Goal: Task Accomplishment & Management: Complete application form

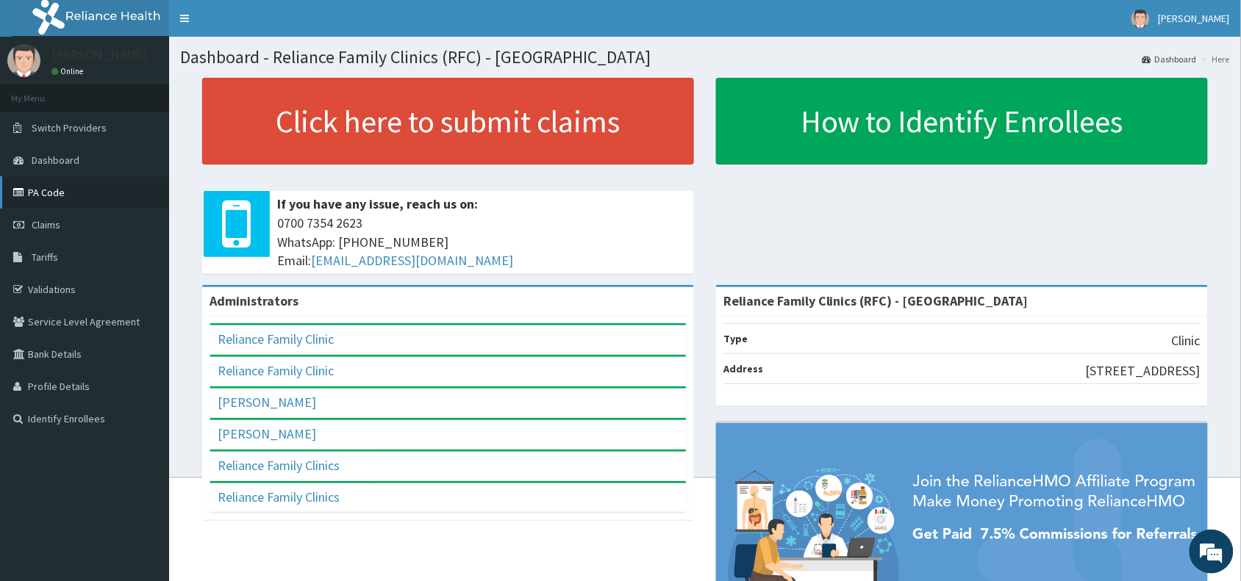
click at [68, 191] on link "PA Code" at bounding box center [84, 192] width 169 height 32
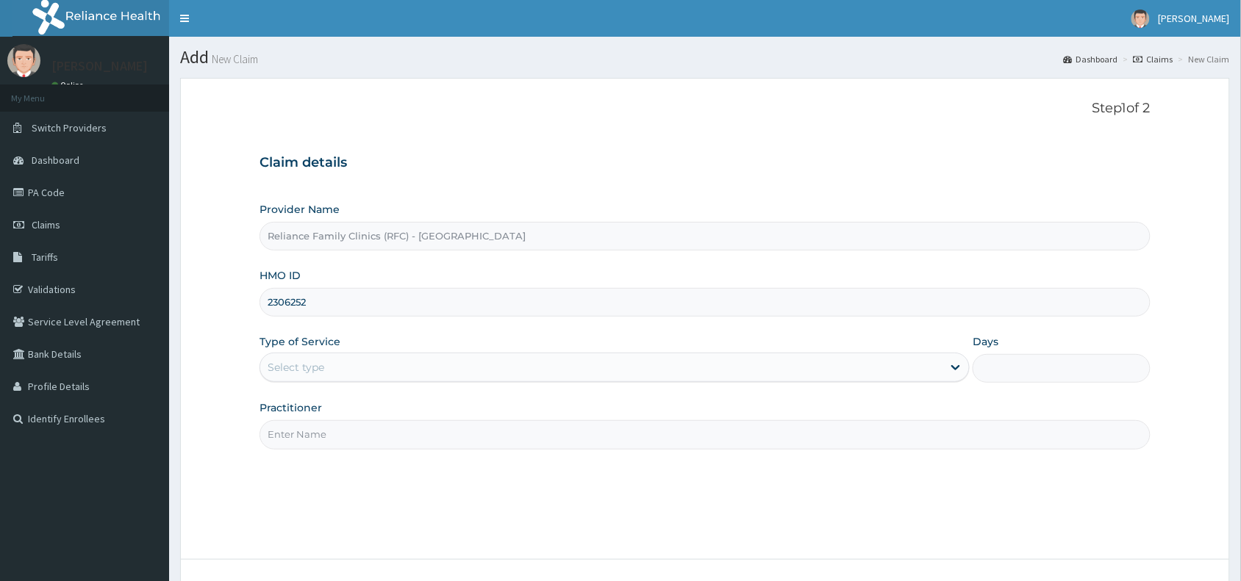
drag, startPoint x: 324, startPoint y: 301, endPoint x: 262, endPoint y: 317, distance: 63.6
click at [237, 302] on form "Step 1 of 2 Claim details Provider Name Reliance Family Clinics (RFC) - Abuja H…" at bounding box center [705, 360] width 1050 height 565
paste input "QSH/10049/A"
type input "QSH/10049/A"
drag, startPoint x: 324, startPoint y: 368, endPoint x: 326, endPoint y: 382, distance: 14.0
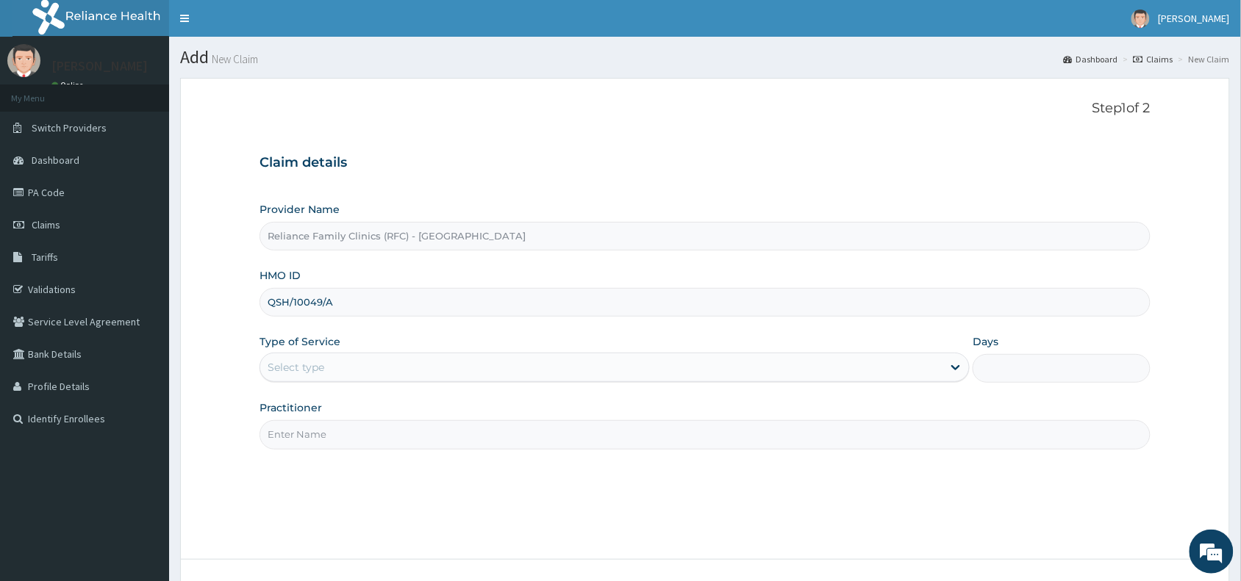
click at [324, 370] on div "Select type" at bounding box center [296, 367] width 57 height 15
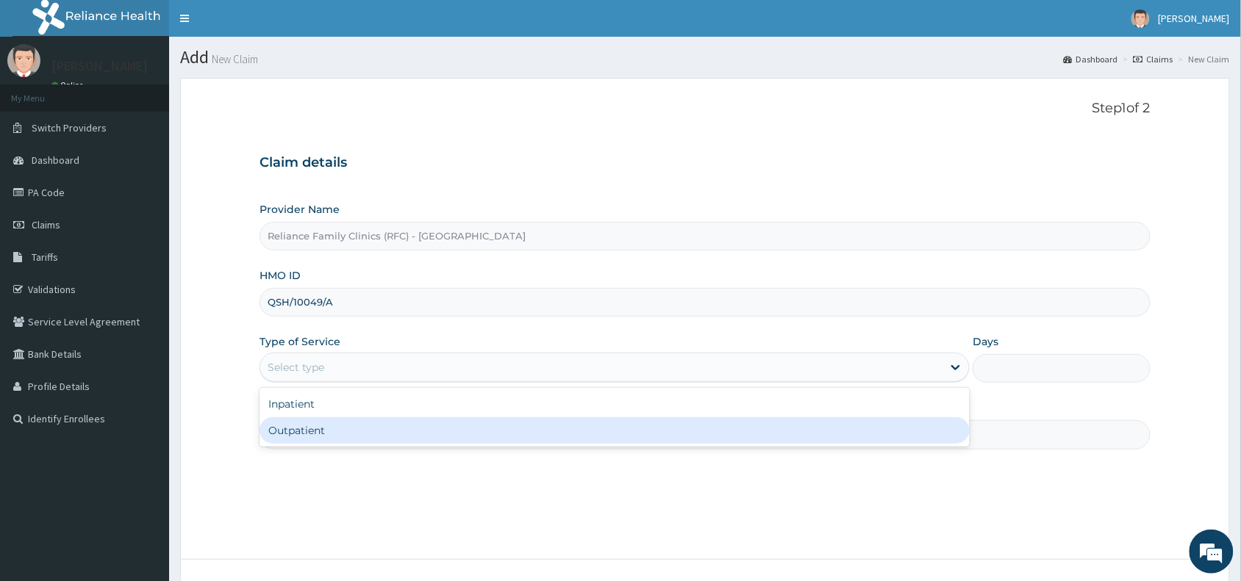
click at [318, 439] on div "Outpatient" at bounding box center [614, 431] width 710 height 26
type input "1"
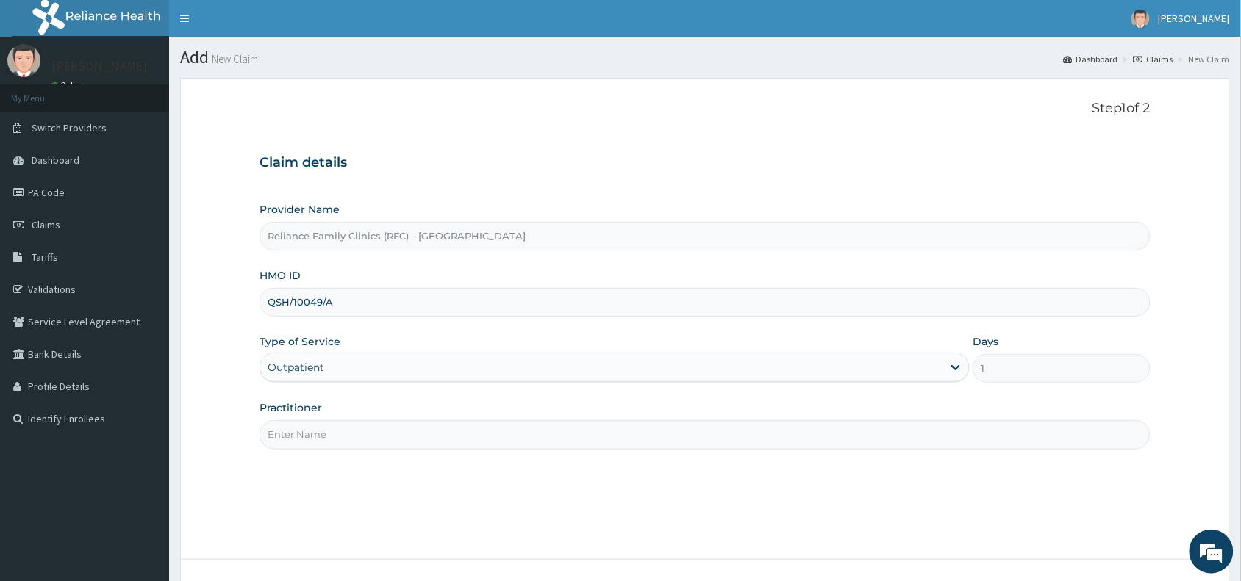
drag, startPoint x: 359, startPoint y: 434, endPoint x: 371, endPoint y: 441, distance: 14.1
click at [368, 439] on input "Practitioner" at bounding box center [704, 434] width 891 height 29
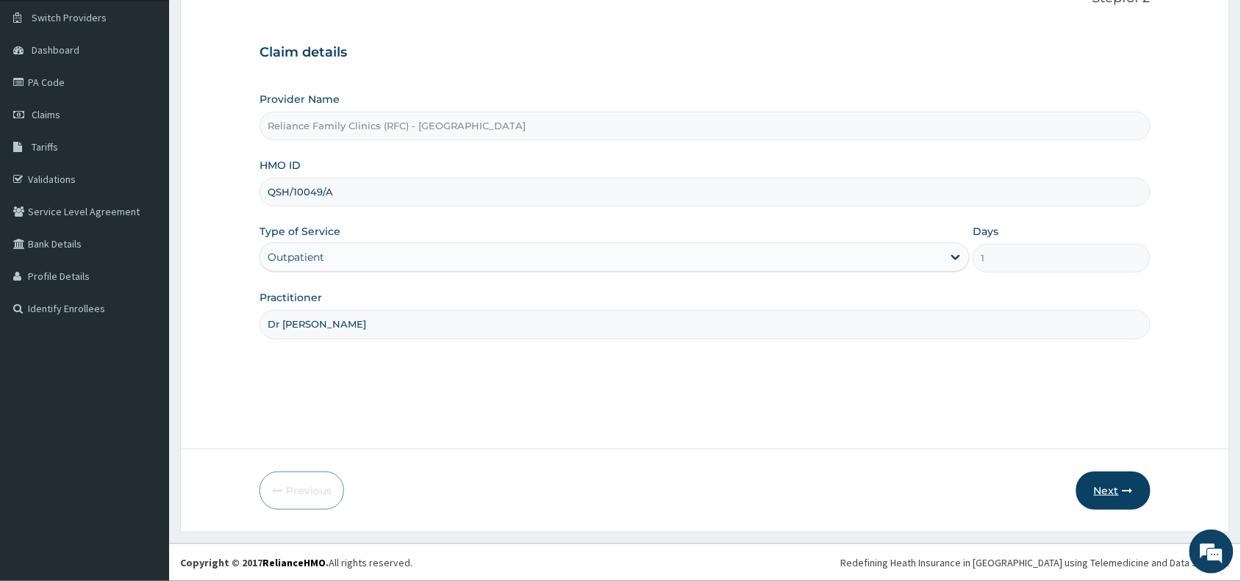
type input "Dr Winifred"
click at [1116, 496] on button "Next" at bounding box center [1113, 491] width 74 height 38
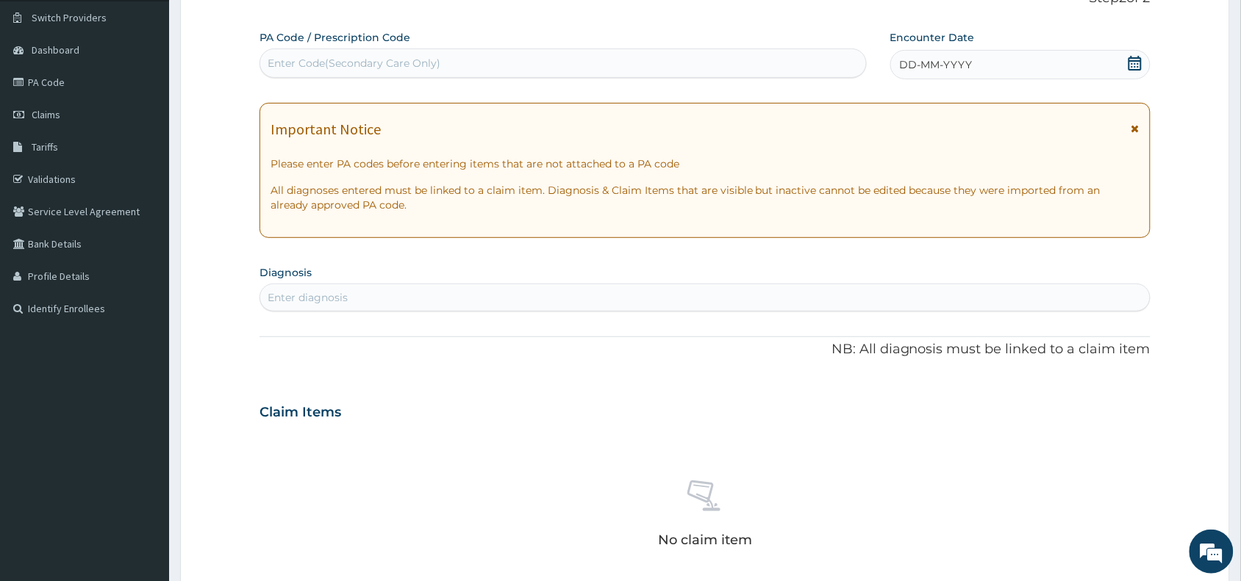
click at [1060, 60] on div "DD-MM-YYYY" at bounding box center [1020, 64] width 260 height 29
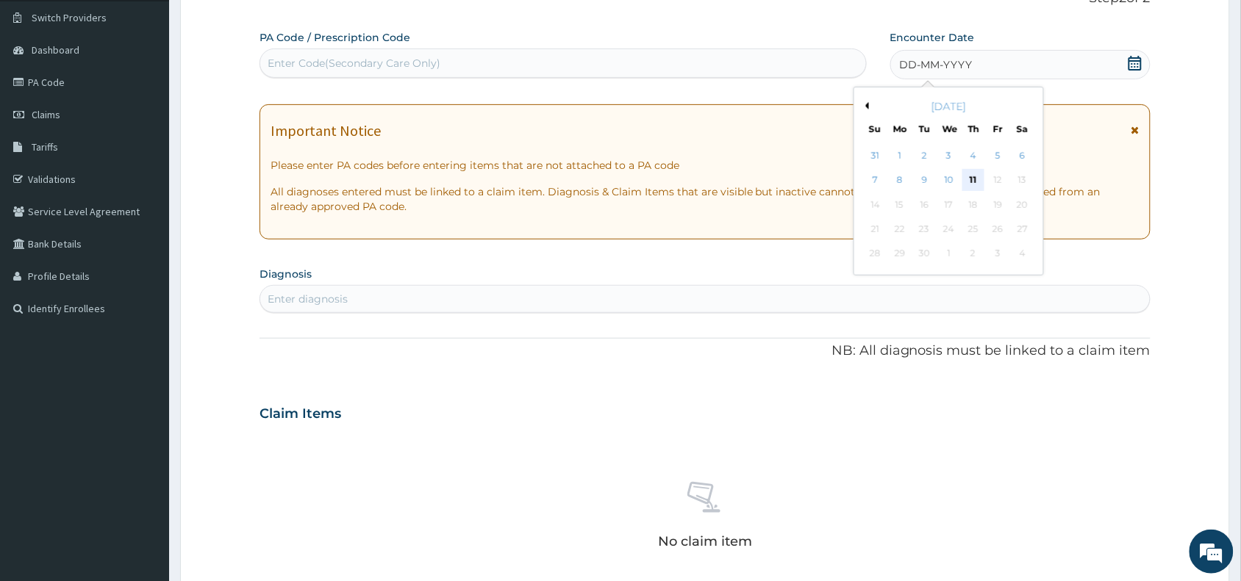
click at [970, 182] on div "11" at bounding box center [973, 181] width 22 height 22
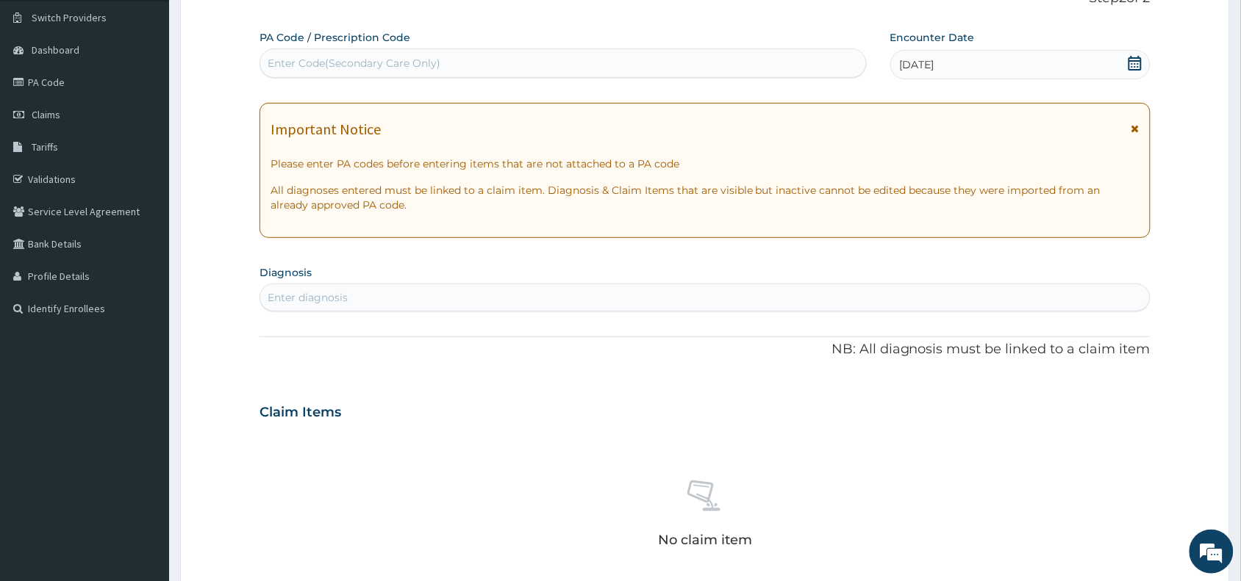
click at [314, 59] on div "Enter Code(Secondary Care Only)" at bounding box center [354, 63] width 173 height 15
paste input "PA/2C3A87"
type input "PA/2C3A87"
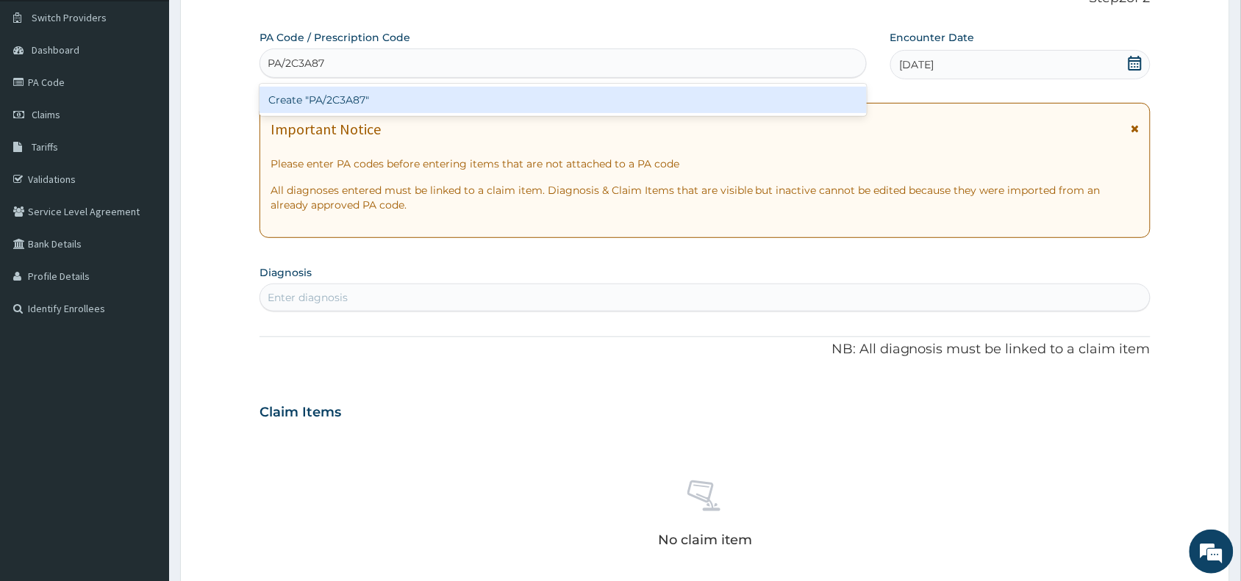
click at [393, 97] on div "Create "PA/2C3A87"" at bounding box center [562, 100] width 607 height 26
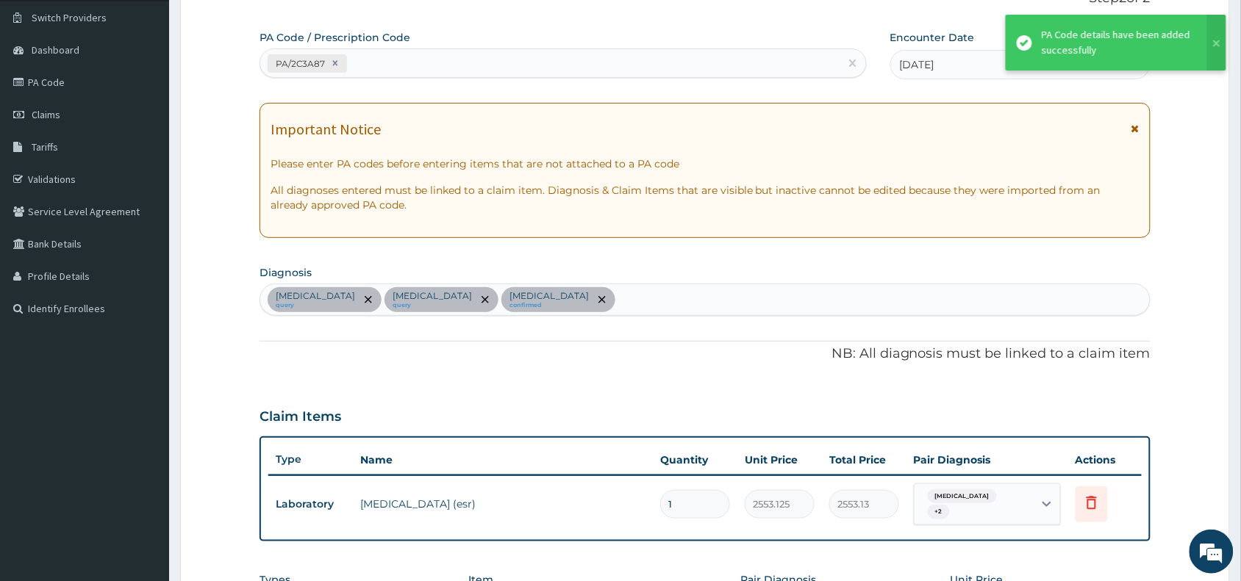
click at [415, 65] on div "PA/2C3A87" at bounding box center [549, 63] width 579 height 24
paste input "PA/22DB50"
type input "PA/22DB50"
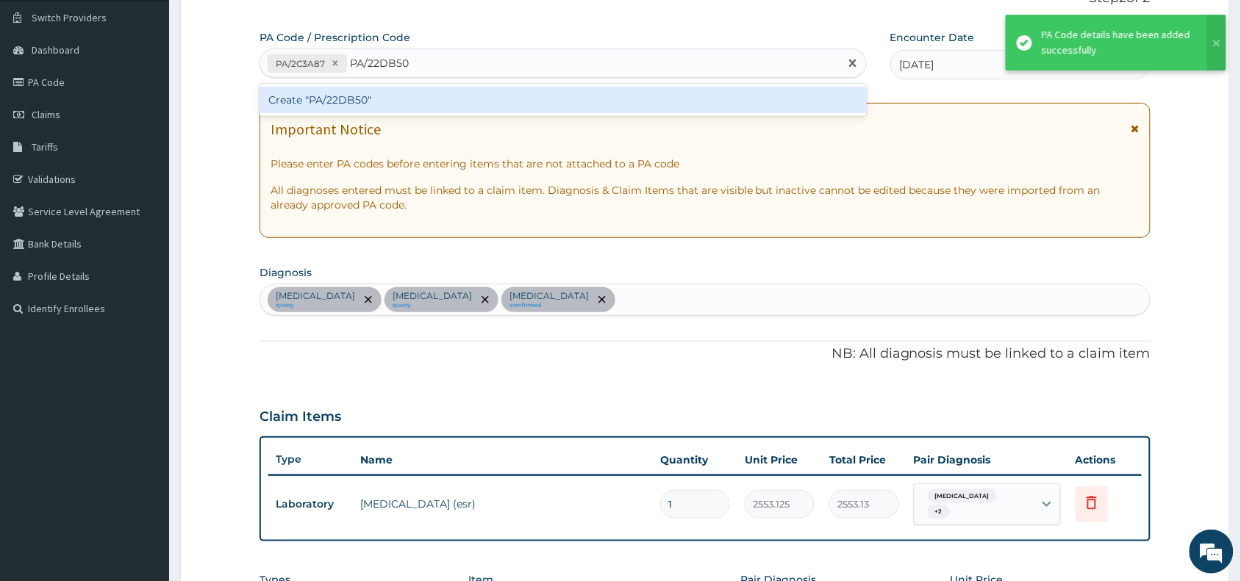
click at [409, 93] on div "Create "PA/22DB50"" at bounding box center [562, 100] width 607 height 26
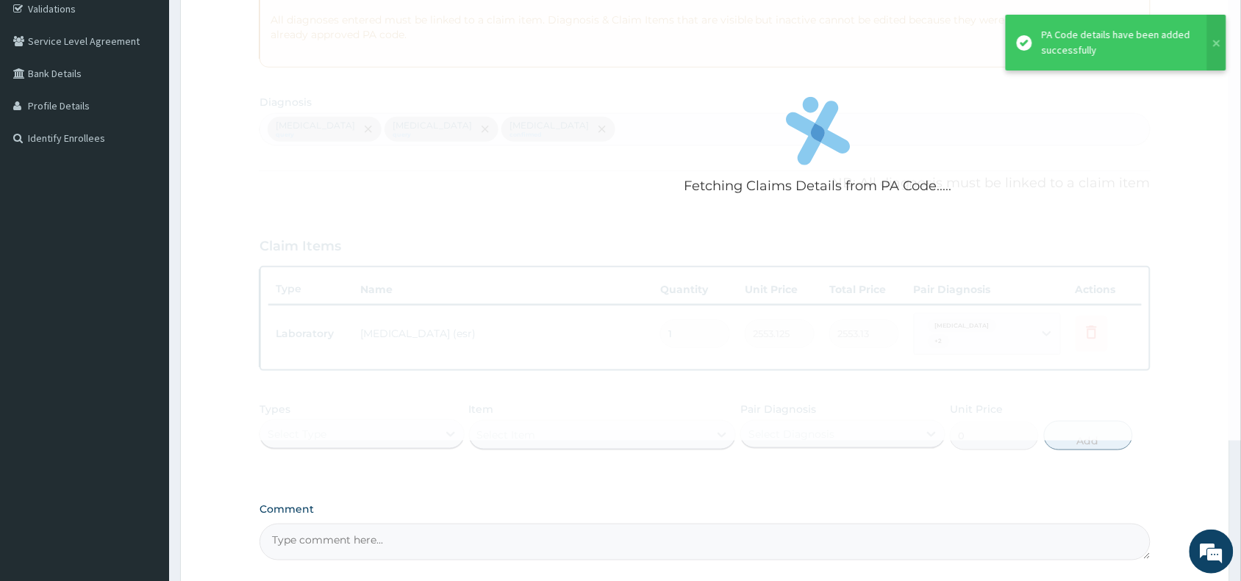
scroll to position [408, 0]
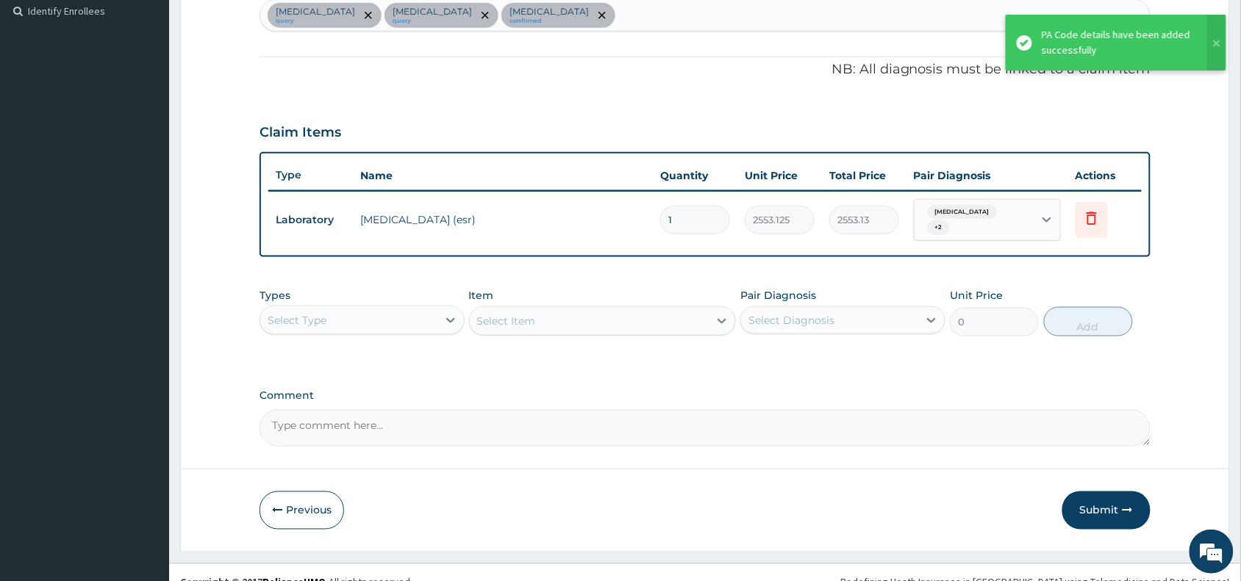
click at [414, 312] on div "Select Type" at bounding box center [348, 321] width 177 height 24
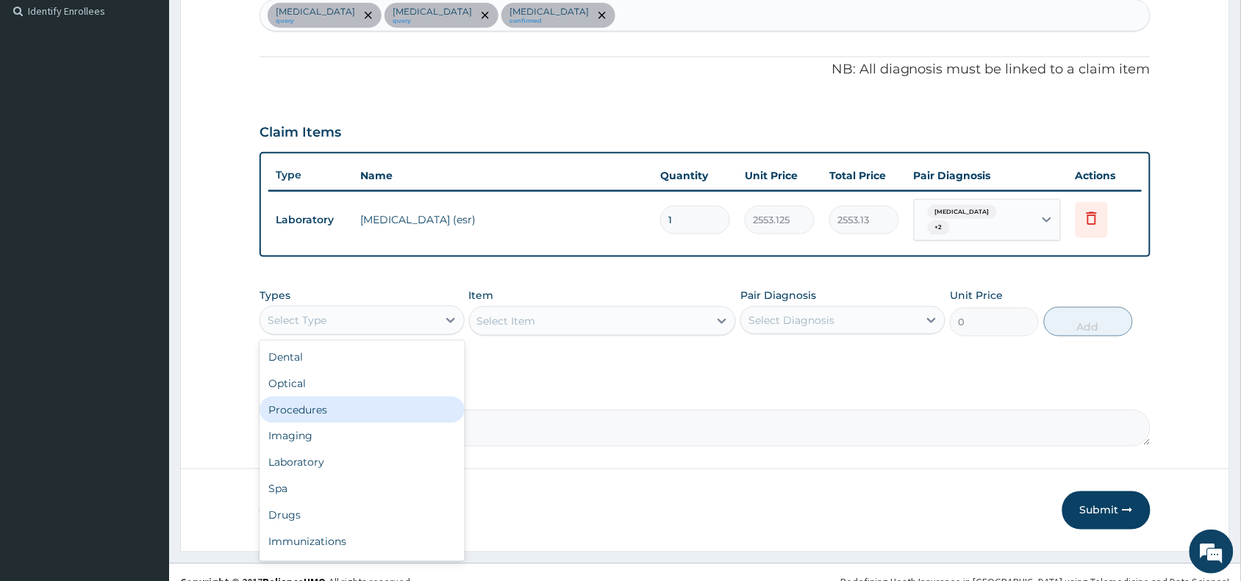
click at [344, 405] on div "Procedures" at bounding box center [361, 410] width 205 height 26
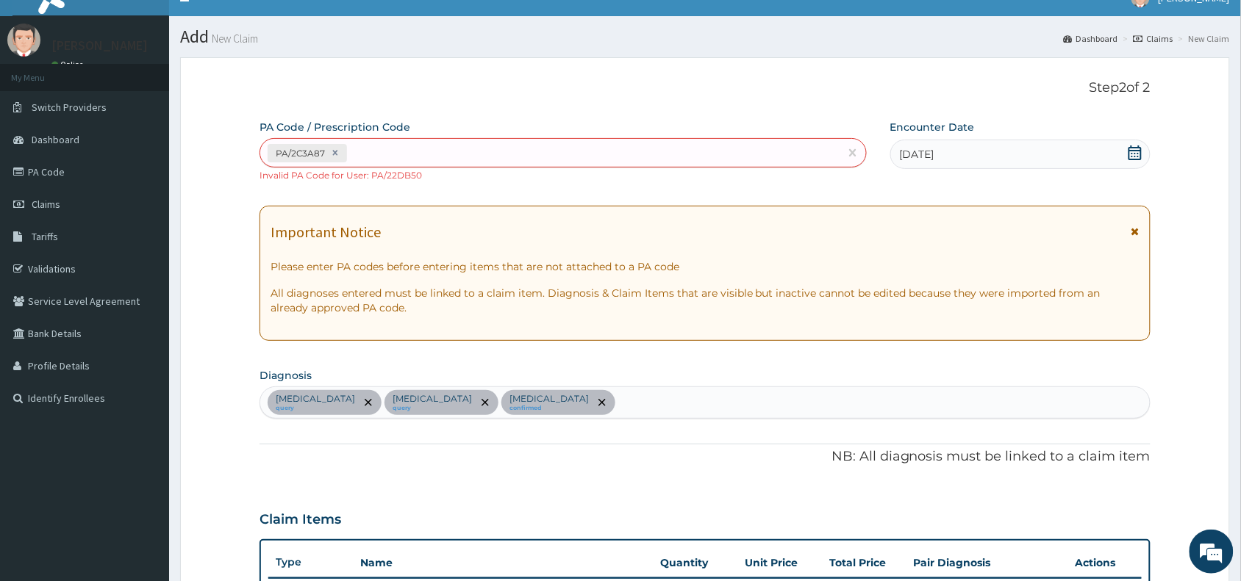
scroll to position [2, 0]
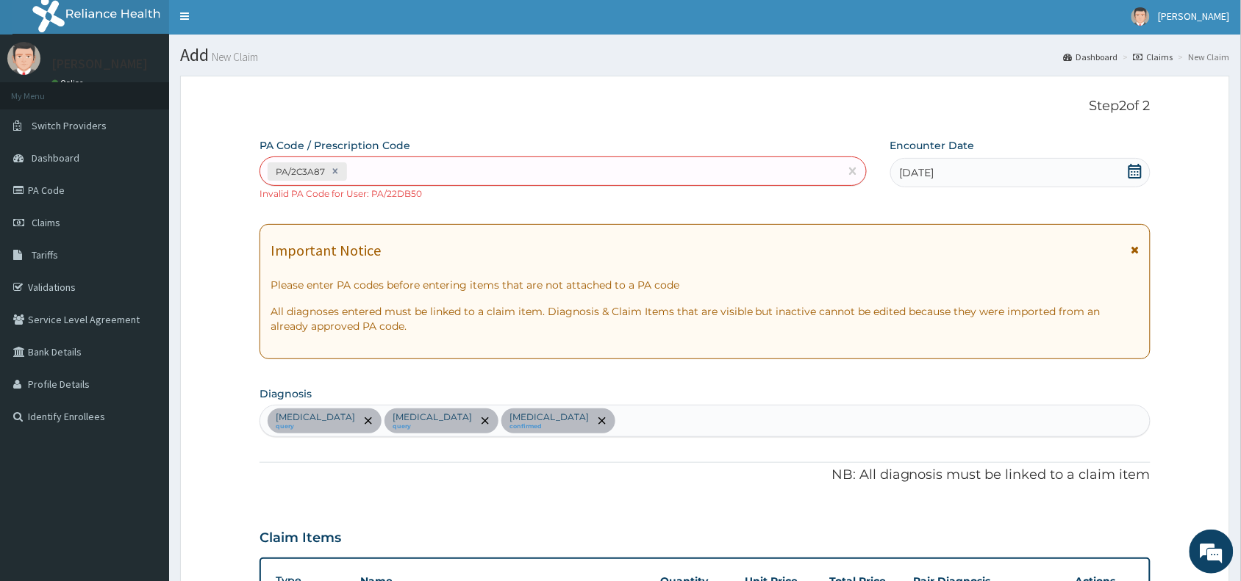
click at [420, 164] on div "PA/2C3A87" at bounding box center [549, 172] width 579 height 24
paste input "PA/2C3A87"
type input "P"
paste input "PA/4C5CA0"
type input "PA/4C5CA0"
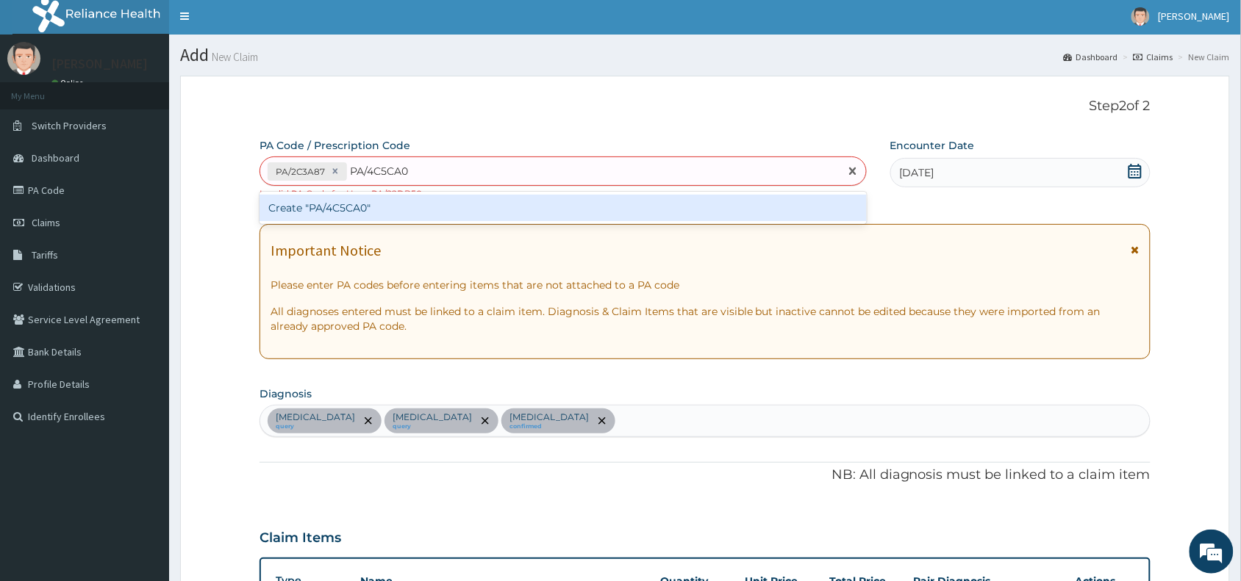
click at [420, 208] on div "Create "PA/4C5CA0"" at bounding box center [562, 208] width 607 height 26
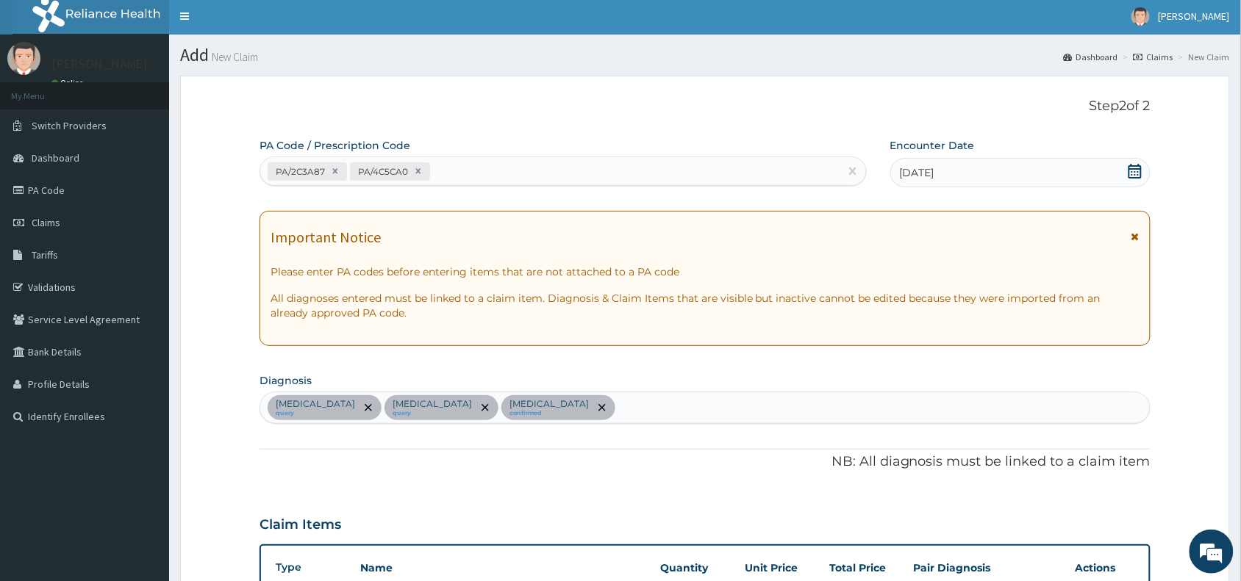
scroll to position [371, 0]
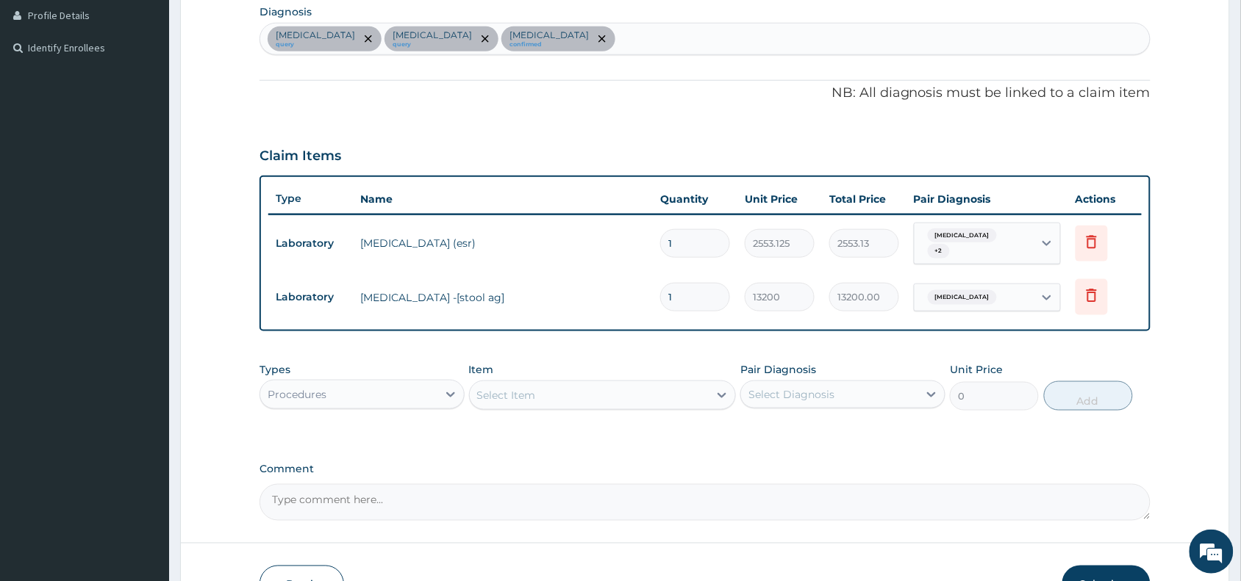
click at [446, 494] on textarea "Comment" at bounding box center [704, 502] width 891 height 37
paste textarea "Stool H. pylori, MP, FBC, RBS,ESR Plan: Tab PCM 1g tds x 3/7 Mistmag susp 10mls…"
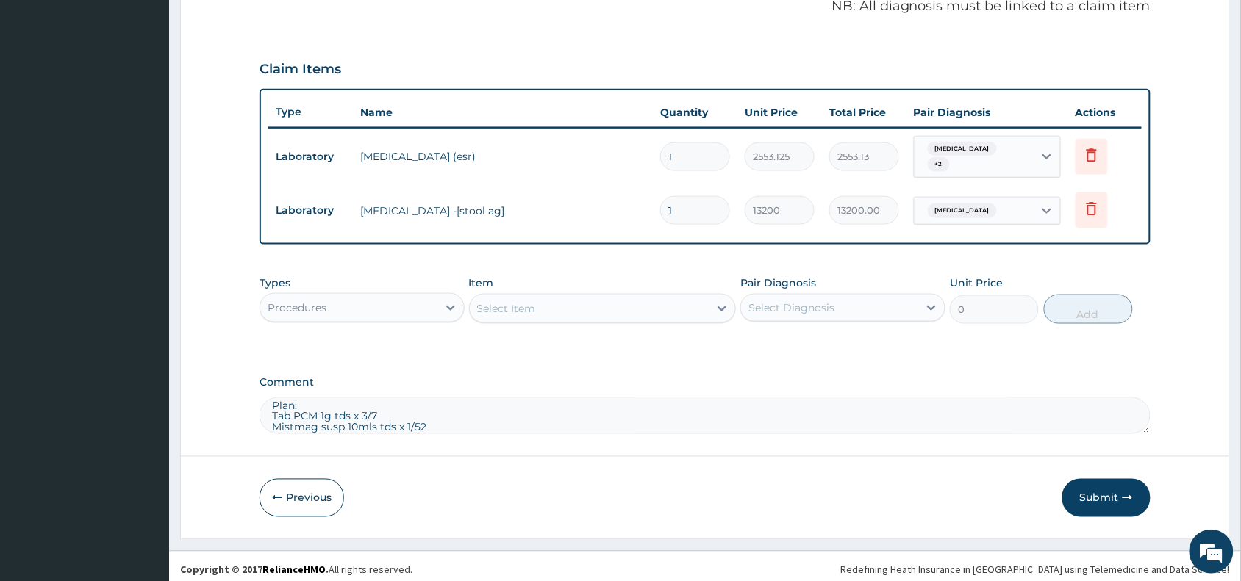
type textarea "Stool H. pylori, MP, FBC, RBS,ESR Plan: Tab PCM 1g tds x 3/7 Mistmag susp 10mls…"
click at [505, 303] on div "Select Item" at bounding box center [506, 308] width 59 height 15
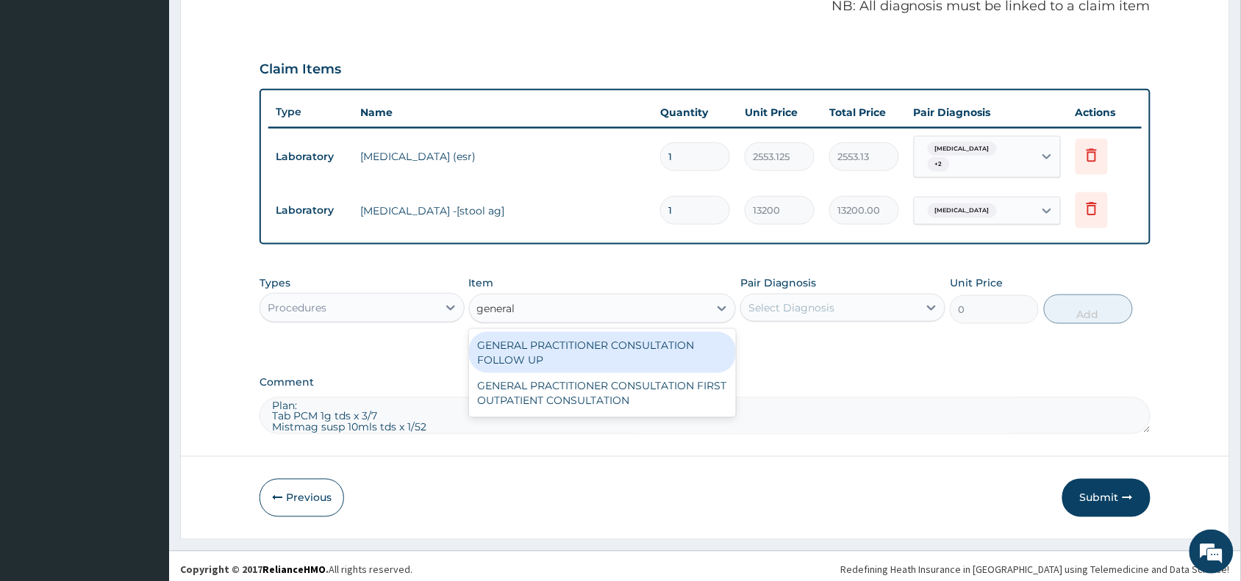
type input "general p"
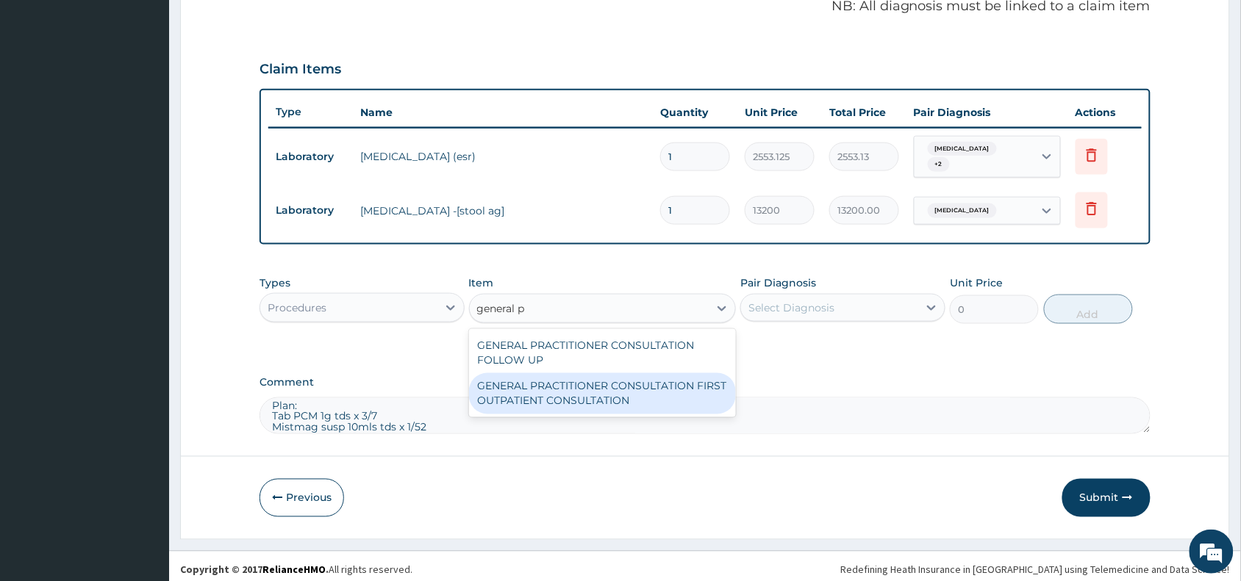
drag, startPoint x: 581, startPoint y: 395, endPoint x: 733, endPoint y: 351, distance: 158.4
click at [581, 395] on div "GENERAL PRACTITIONER CONSULTATION FIRST OUTPATIENT CONSULTATION" at bounding box center [603, 393] width 268 height 41
type input "3370.125"
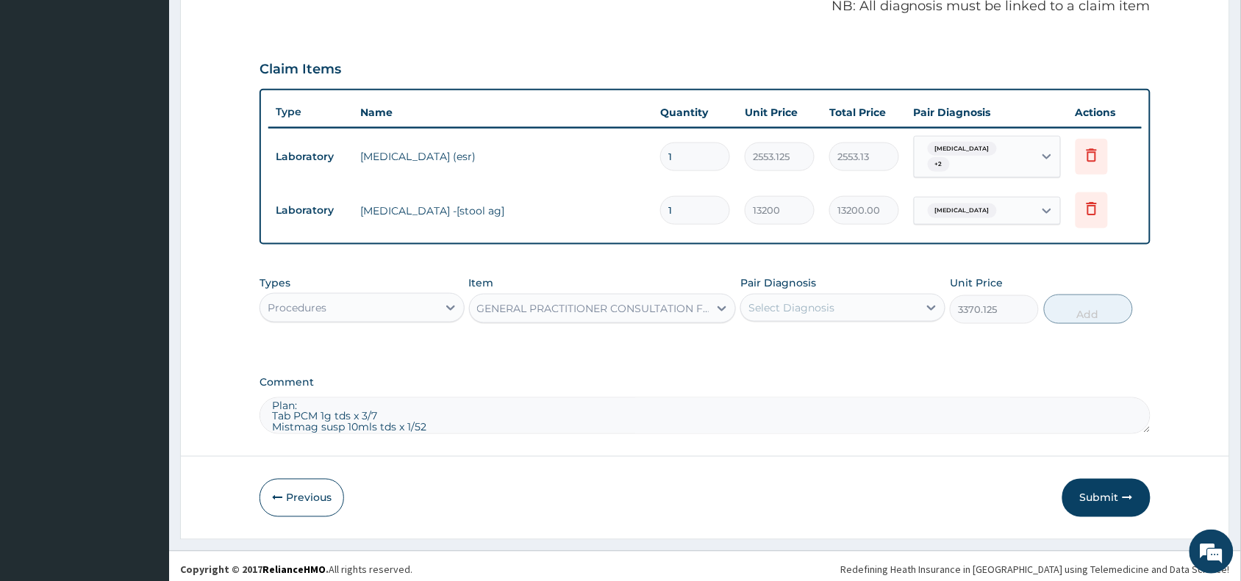
click at [820, 301] on div "Select Diagnosis" at bounding box center [791, 308] width 86 height 15
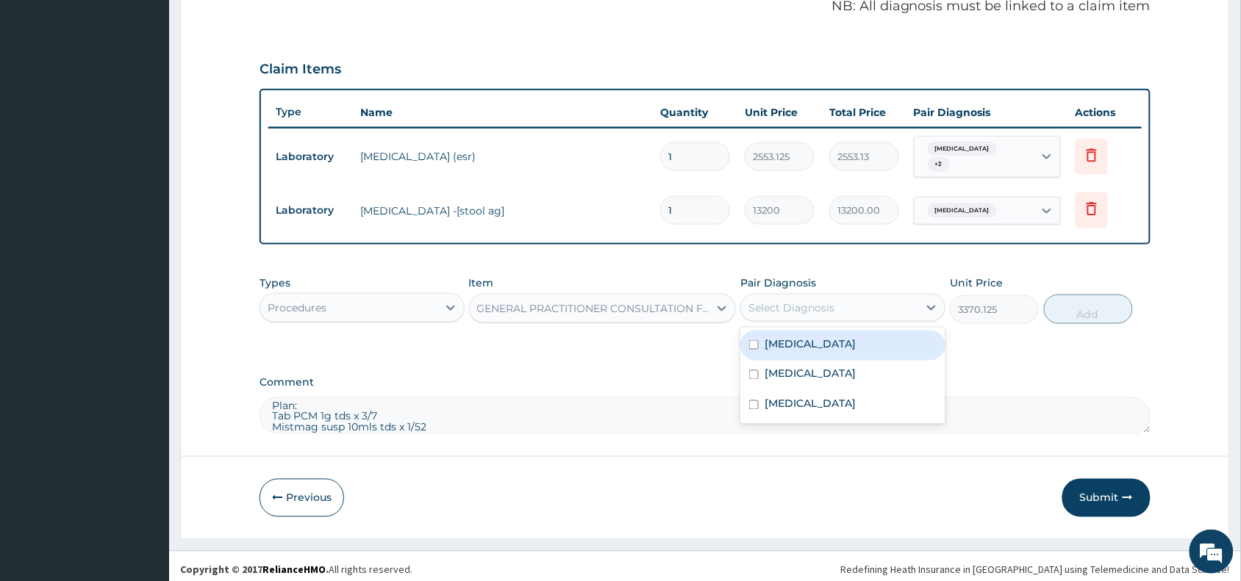
click at [800, 337] on label "Gastritis" at bounding box center [810, 344] width 91 height 15
checkbox input "true"
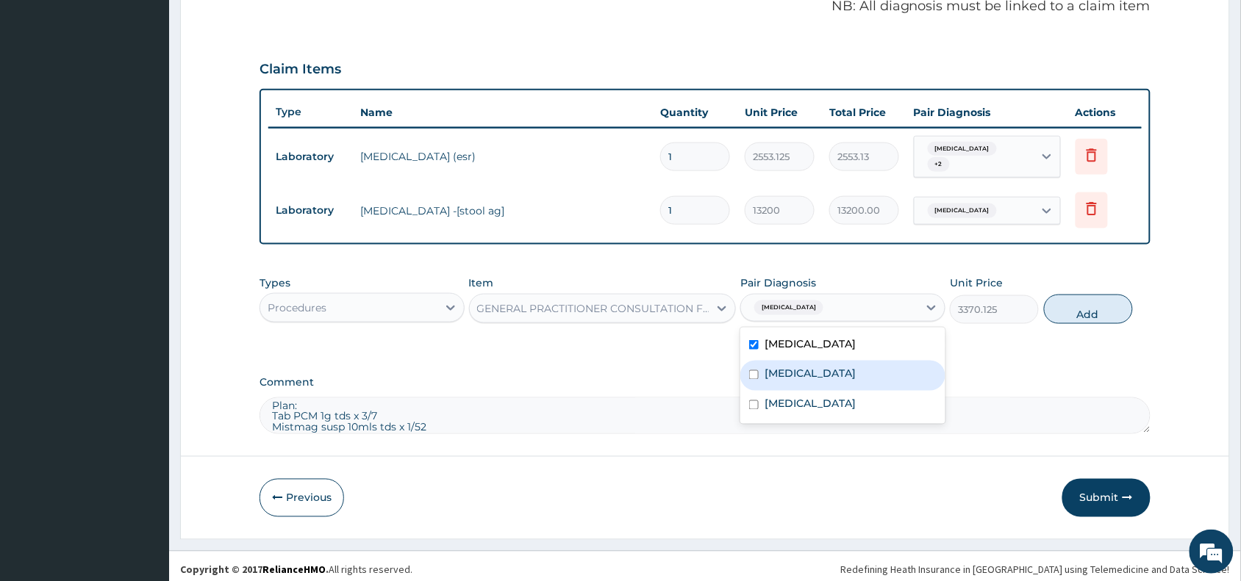
click at [801, 373] on label "Peptic ulcer" at bounding box center [810, 374] width 91 height 15
checkbox input "true"
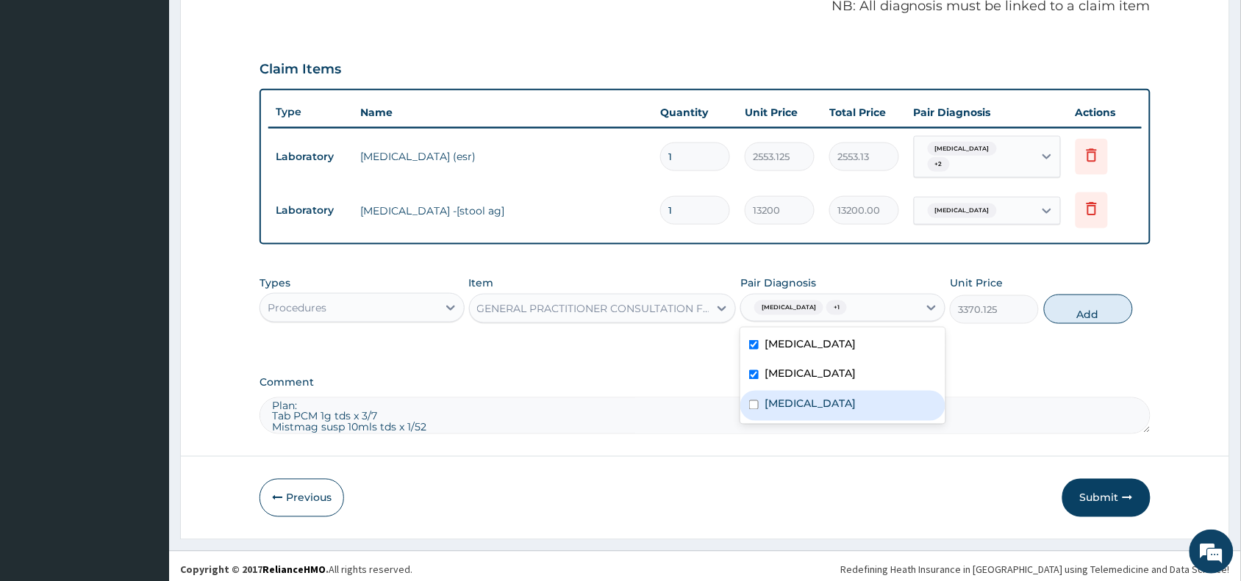
drag, startPoint x: 799, startPoint y: 399, endPoint x: 919, endPoint y: 354, distance: 127.9
click at [807, 395] on div "Anemia" at bounding box center [842, 406] width 205 height 30
checkbox input "true"
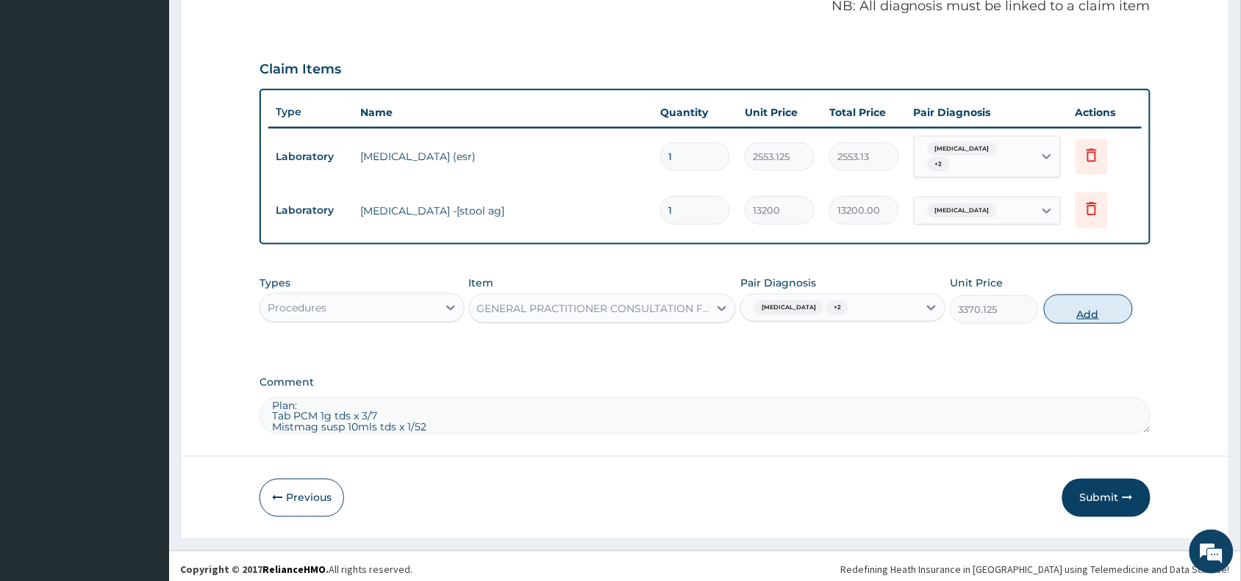
click at [1070, 304] on button "Add" at bounding box center [1088, 309] width 89 height 29
type input "0"
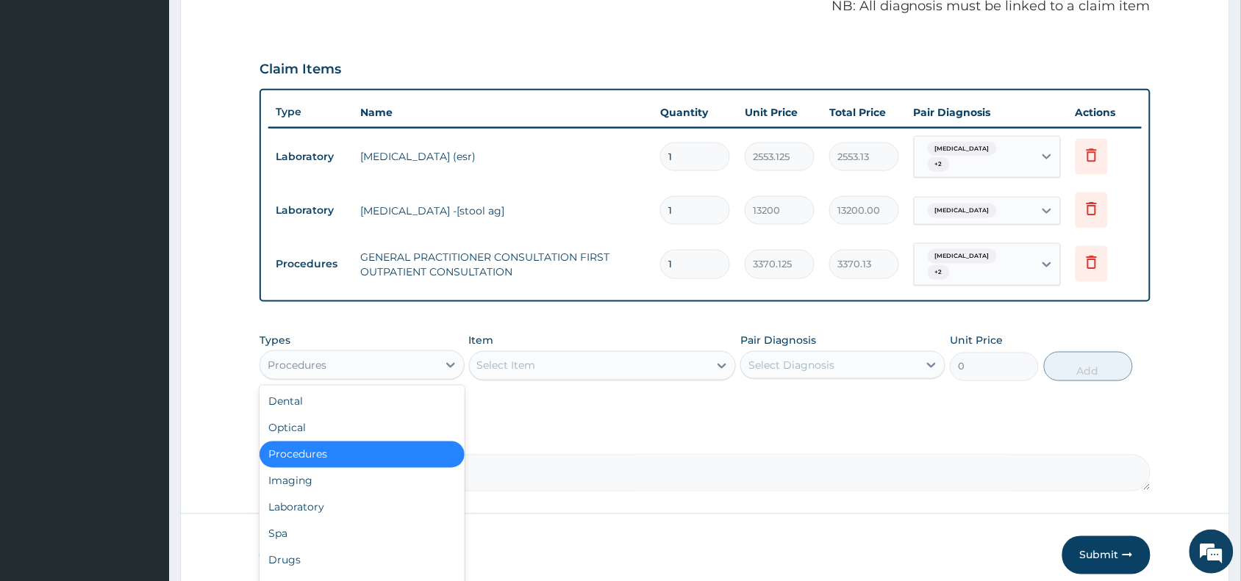
click at [426, 354] on div "Procedures" at bounding box center [348, 366] width 177 height 24
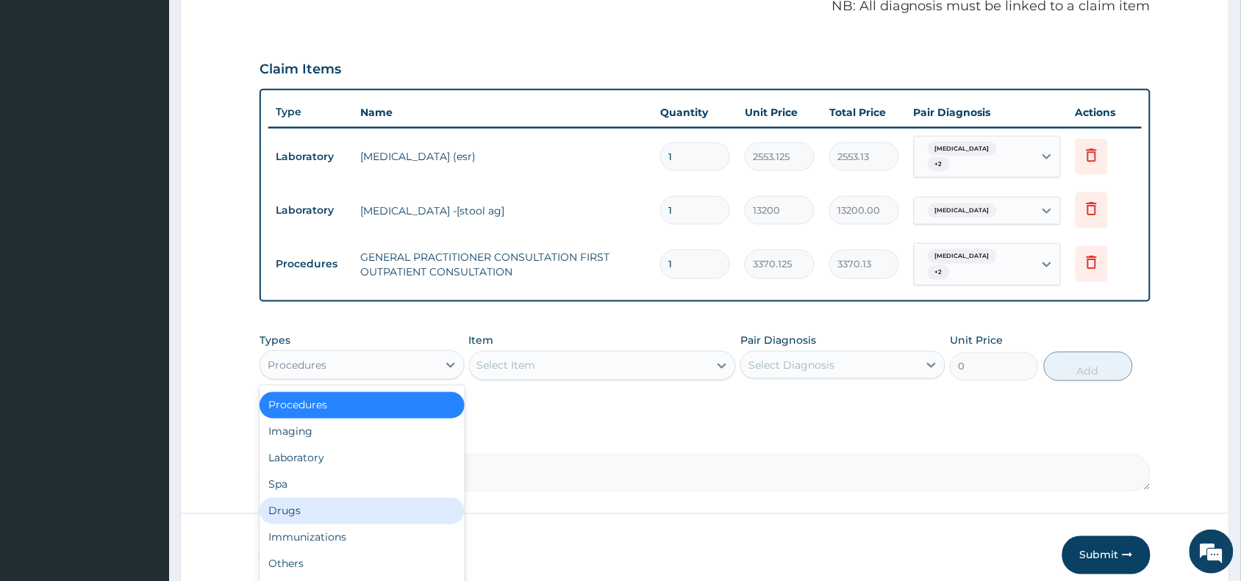
drag, startPoint x: 316, startPoint y: 501, endPoint x: 357, endPoint y: 504, distance: 40.5
click at [320, 501] on div "Drugs" at bounding box center [361, 511] width 205 height 26
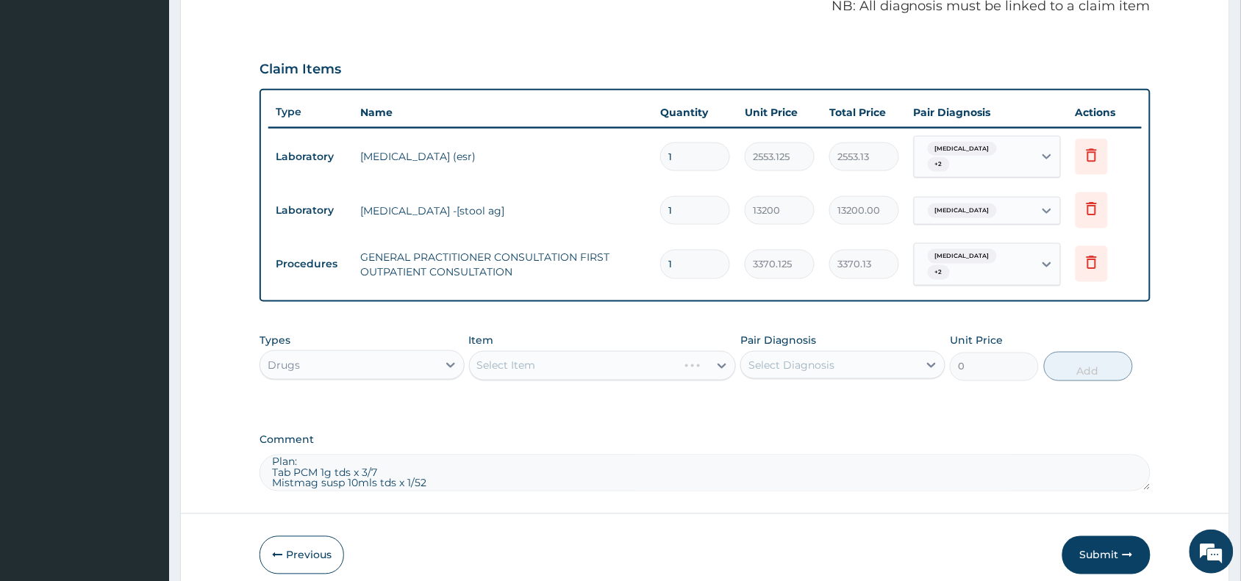
scroll to position [509, 0]
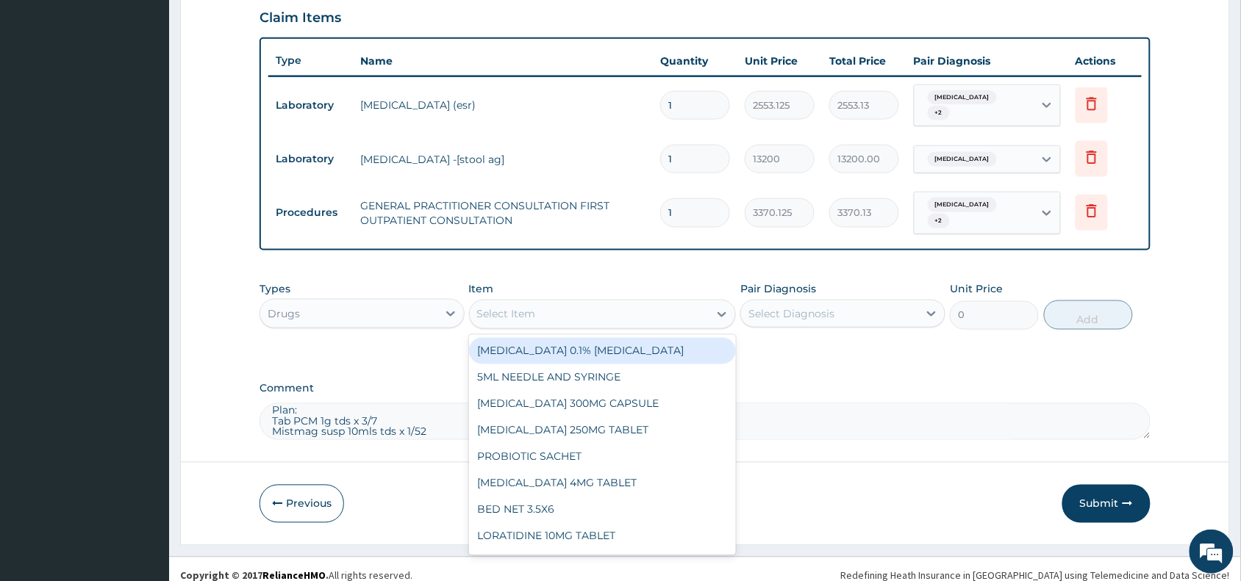
click at [508, 307] on div "Select Item" at bounding box center [506, 314] width 59 height 15
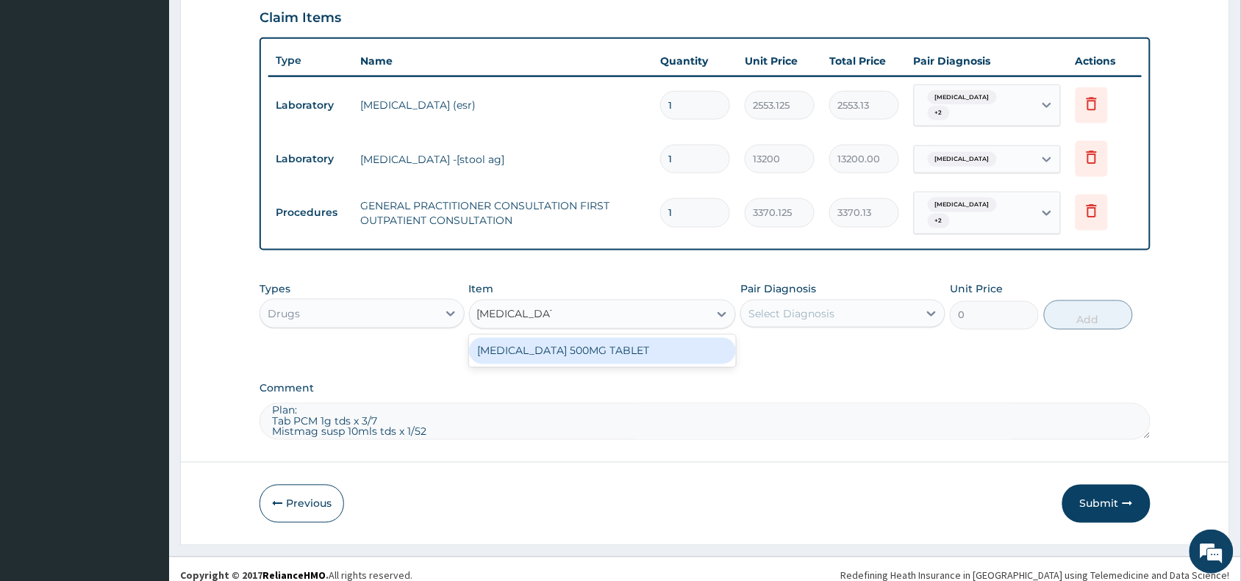
type input "paracetamol 500"
click at [674, 338] on div "PARACETAMOL 500MG TABLET" at bounding box center [603, 351] width 268 height 26
type input "30"
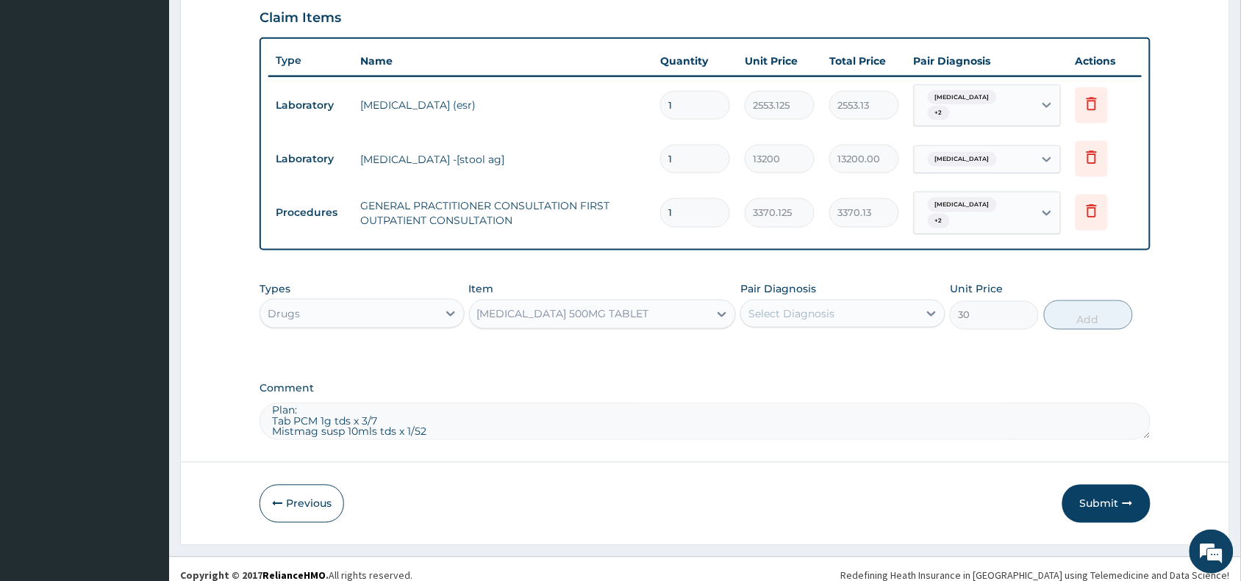
click at [842, 302] on div "Select Diagnosis" at bounding box center [829, 314] width 177 height 24
drag, startPoint x: 816, startPoint y: 337, endPoint x: 817, endPoint y: 344, distance: 7.5
click at [817, 340] on div "Gastritis" at bounding box center [842, 352] width 205 height 30
checkbox input "true"
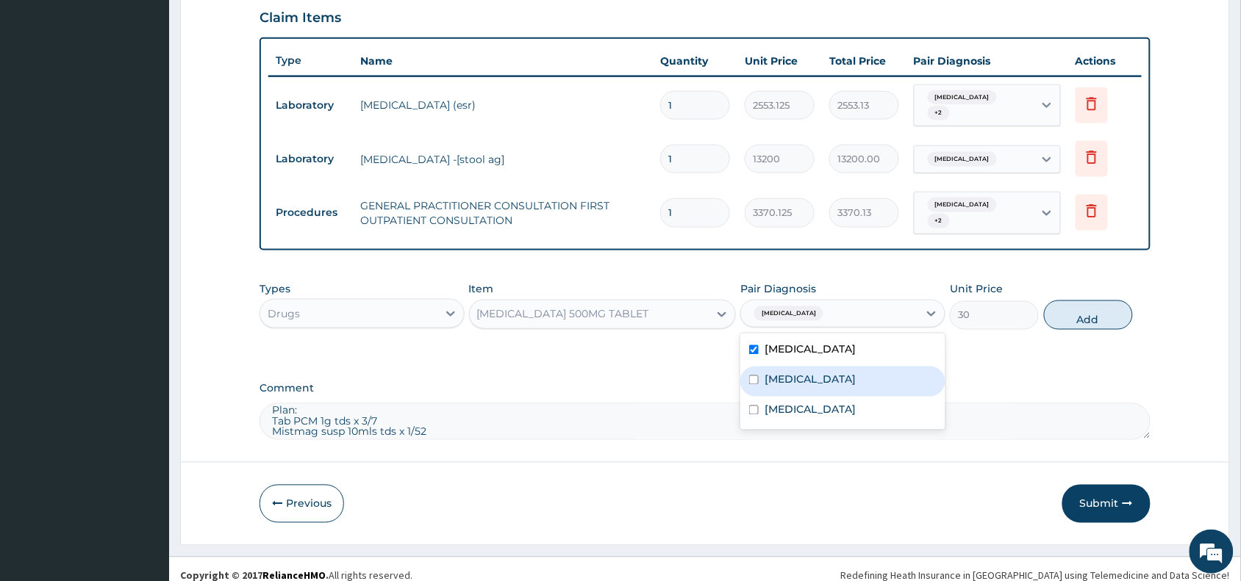
click at [817, 373] on label "Peptic ulcer" at bounding box center [810, 380] width 91 height 15
checkbox input "true"
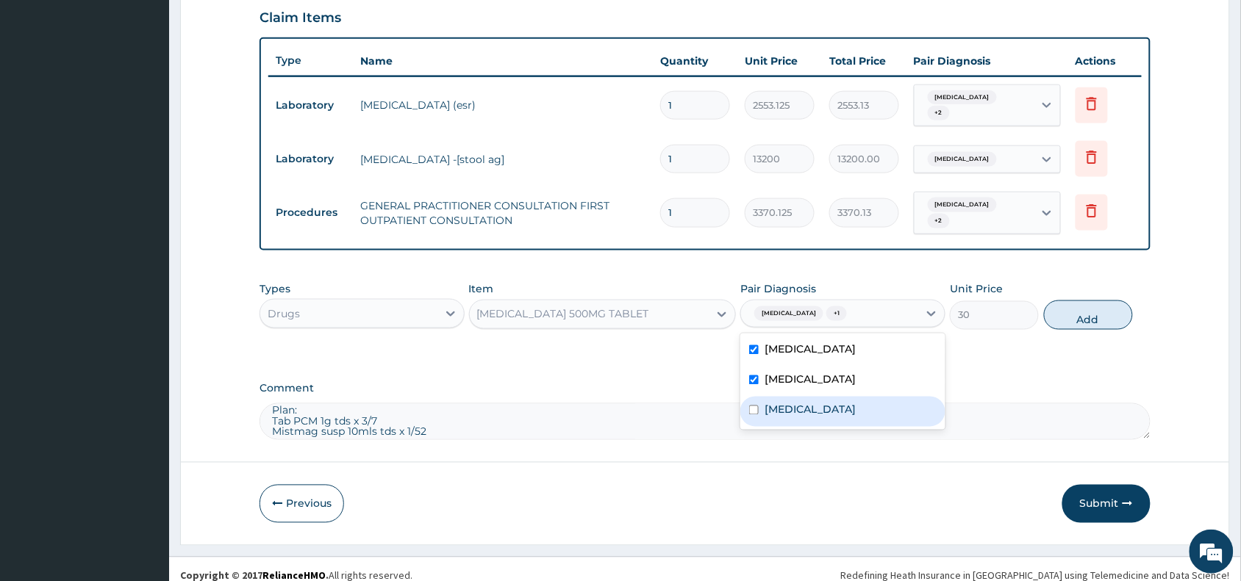
click at [805, 403] on label "Anemia" at bounding box center [810, 410] width 91 height 15
checkbox input "true"
click at [1086, 304] on button "Add" at bounding box center [1088, 315] width 89 height 29
type input "0"
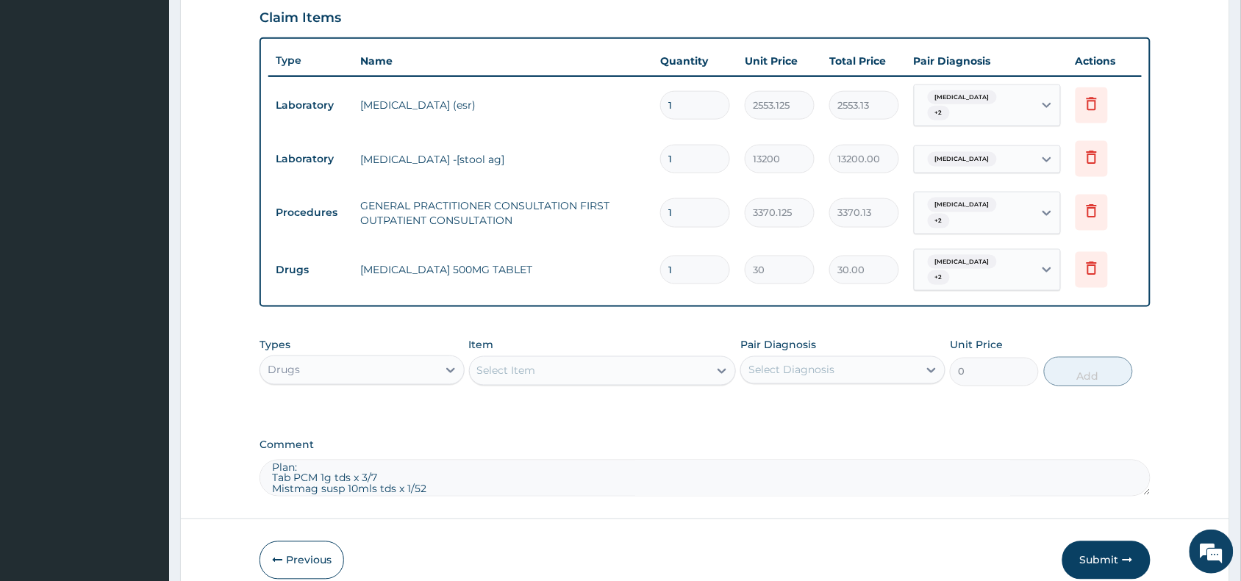
type input "18"
type input "540.00"
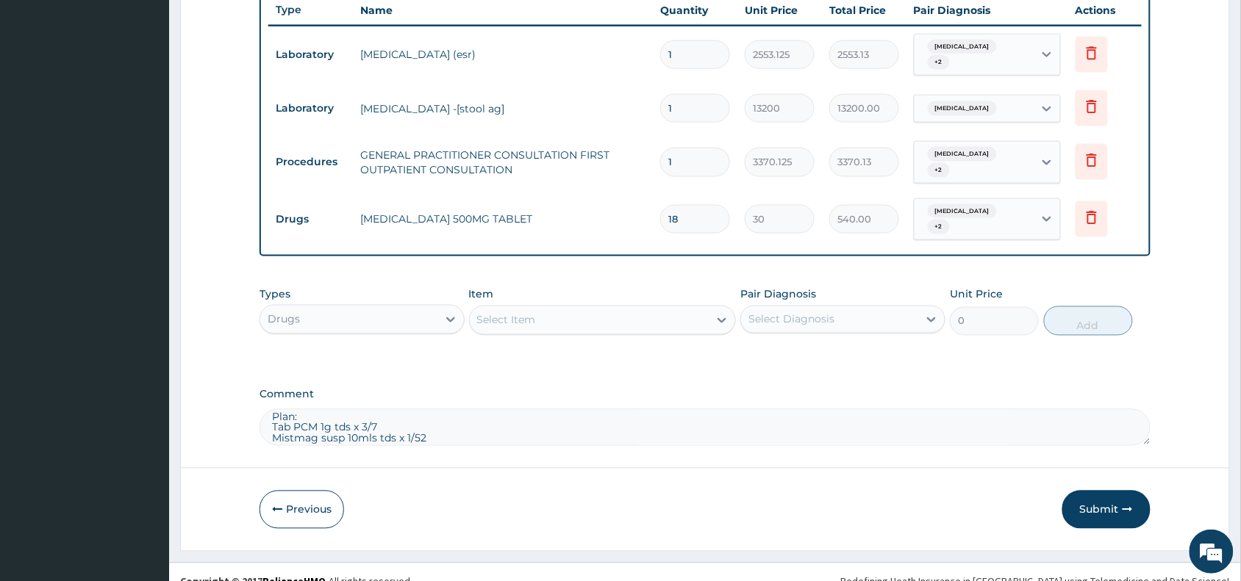
type input "18"
click at [509, 313] on div "Select Item" at bounding box center [506, 320] width 59 height 15
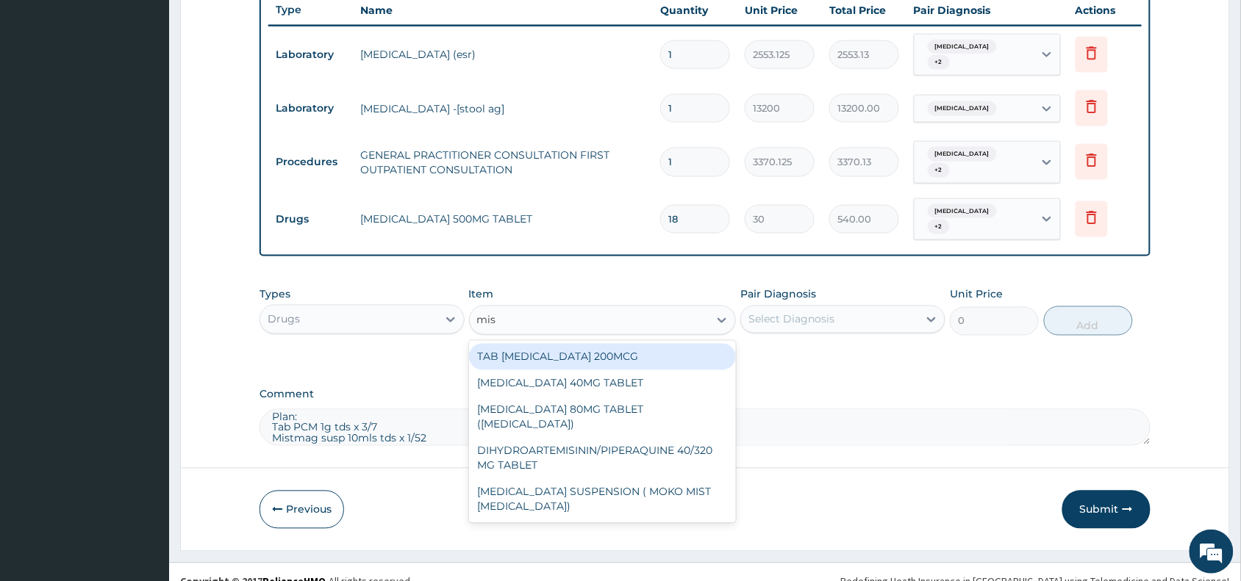
type input "mist"
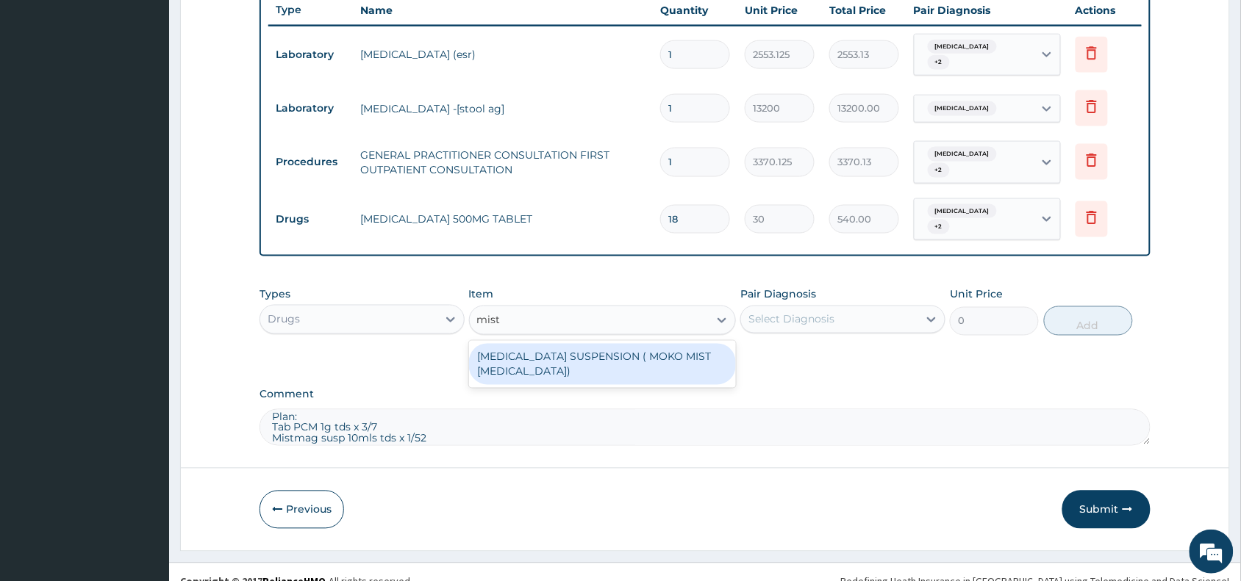
click at [615, 354] on div "ANTACID SUSPENSION ( MOKO MIST MAGNESIUM TRISILICATE)" at bounding box center [603, 364] width 268 height 41
type input "924"
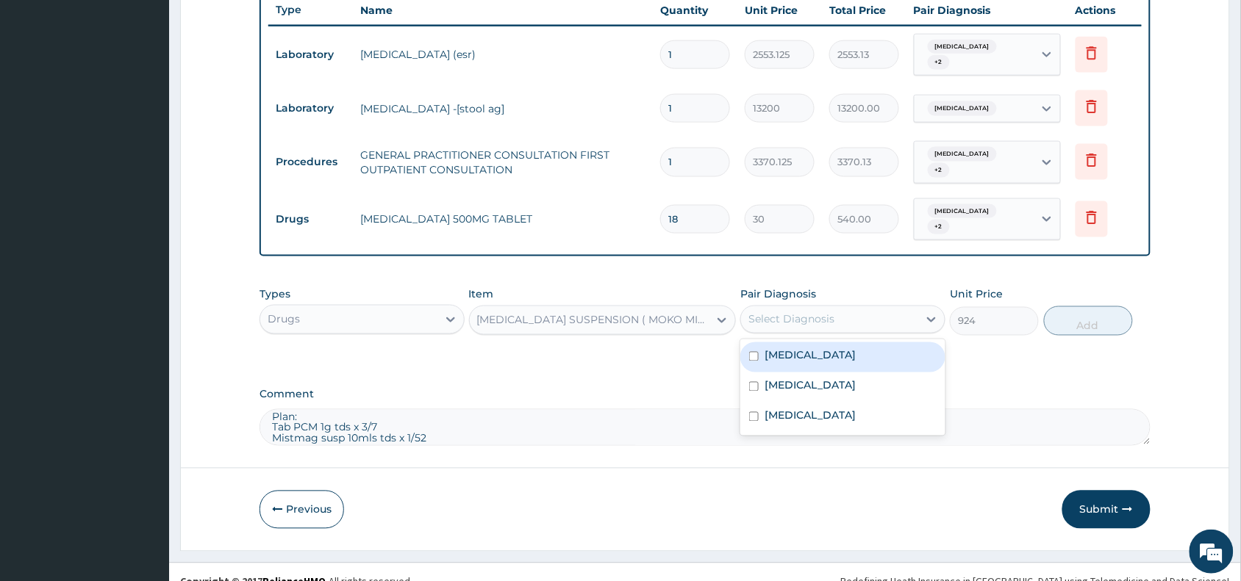
click at [838, 308] on div "Select Diagnosis" at bounding box center [829, 320] width 177 height 24
click at [814, 343] on div "Gastritis" at bounding box center [842, 358] width 205 height 30
checkbox input "true"
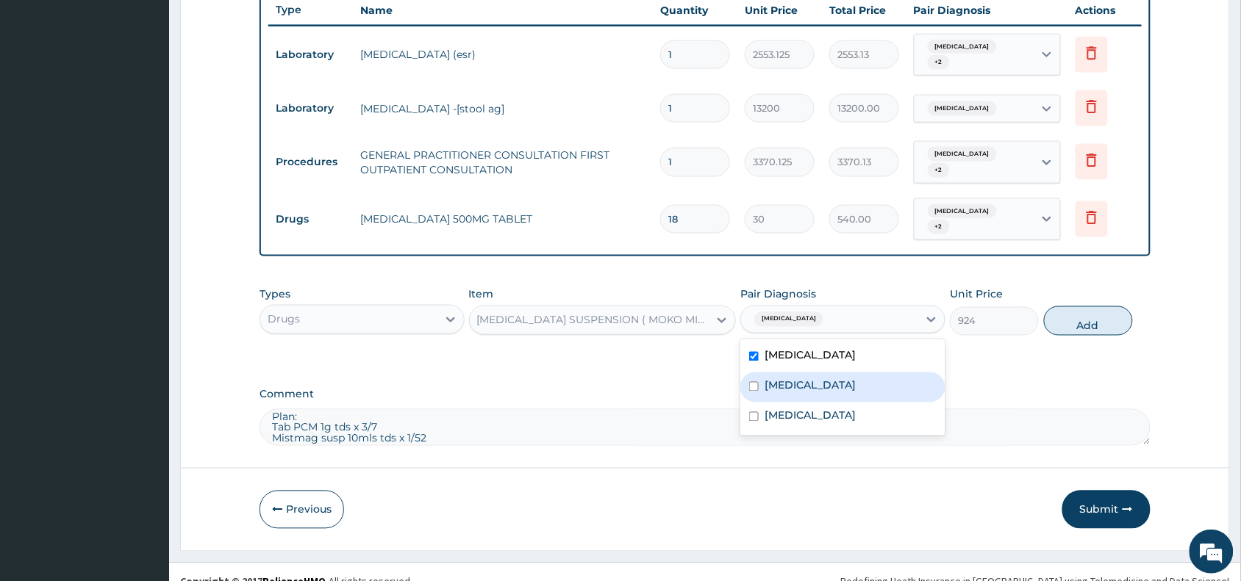
click at [806, 379] on label "Peptic ulcer" at bounding box center [810, 386] width 91 height 15
checkbox input "true"
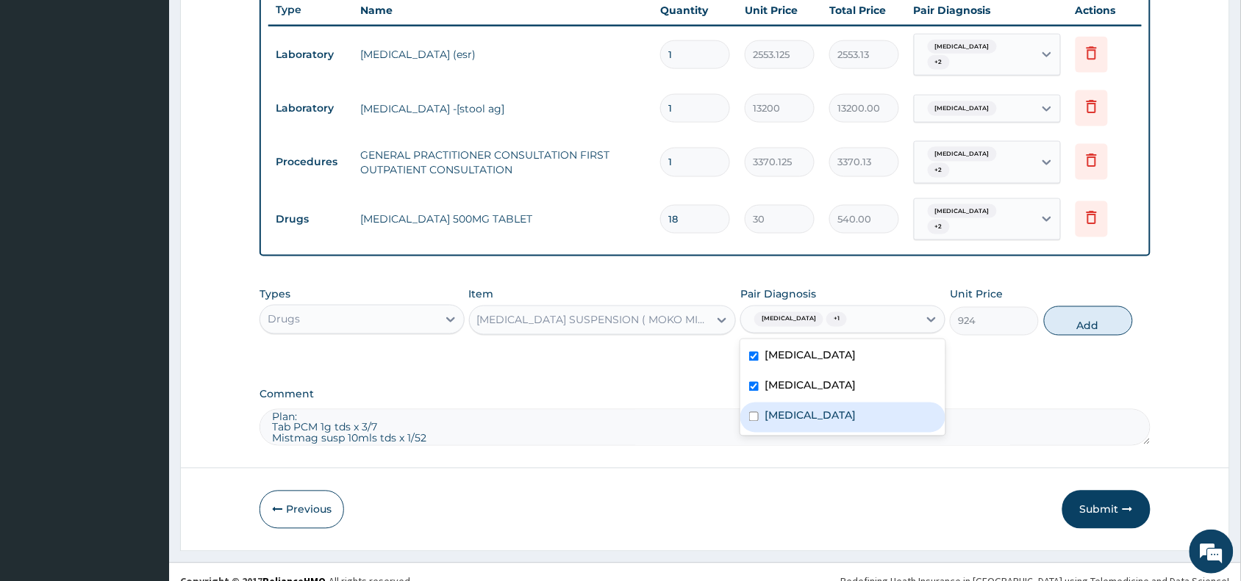
click at [800, 409] on label "Anemia" at bounding box center [810, 416] width 91 height 15
checkbox input "true"
click at [1077, 307] on button "Add" at bounding box center [1088, 321] width 89 height 29
type input "0"
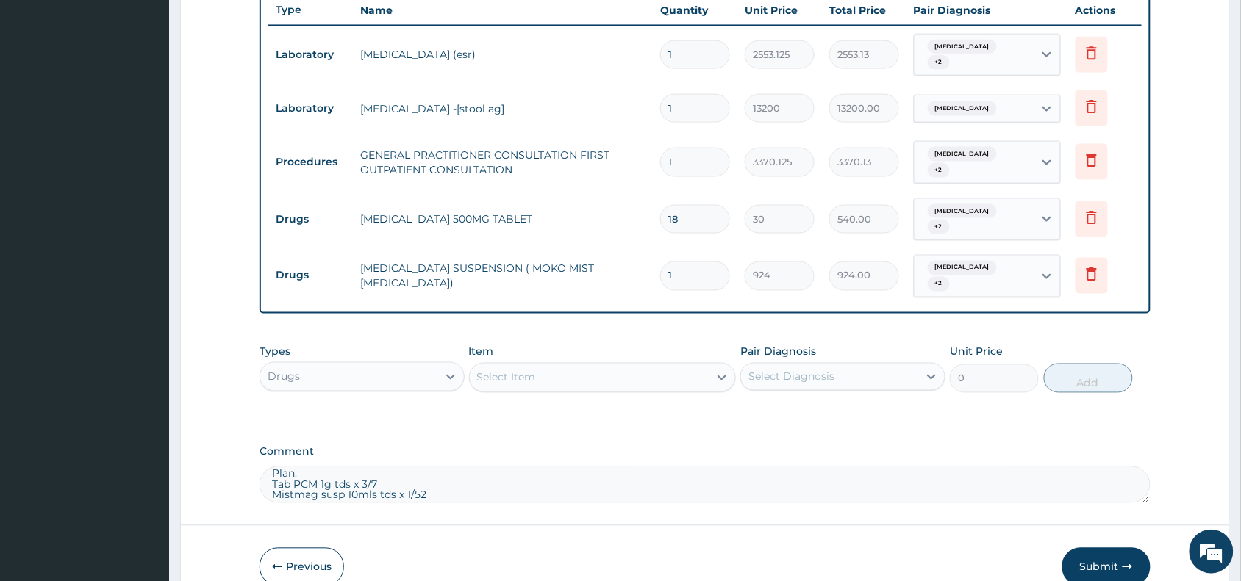
click at [442, 468] on textarea "Stool H. pylori, MP, FBC, RBS,ESR Plan: Tab PCM 1g tds x 3/7 Mistmag susp 10mls…" at bounding box center [704, 485] width 891 height 37
type textarea "Stool H. pylori, MP, FBC, RBS,ESR"
click at [431, 365] on div "Drugs" at bounding box center [348, 377] width 177 height 24
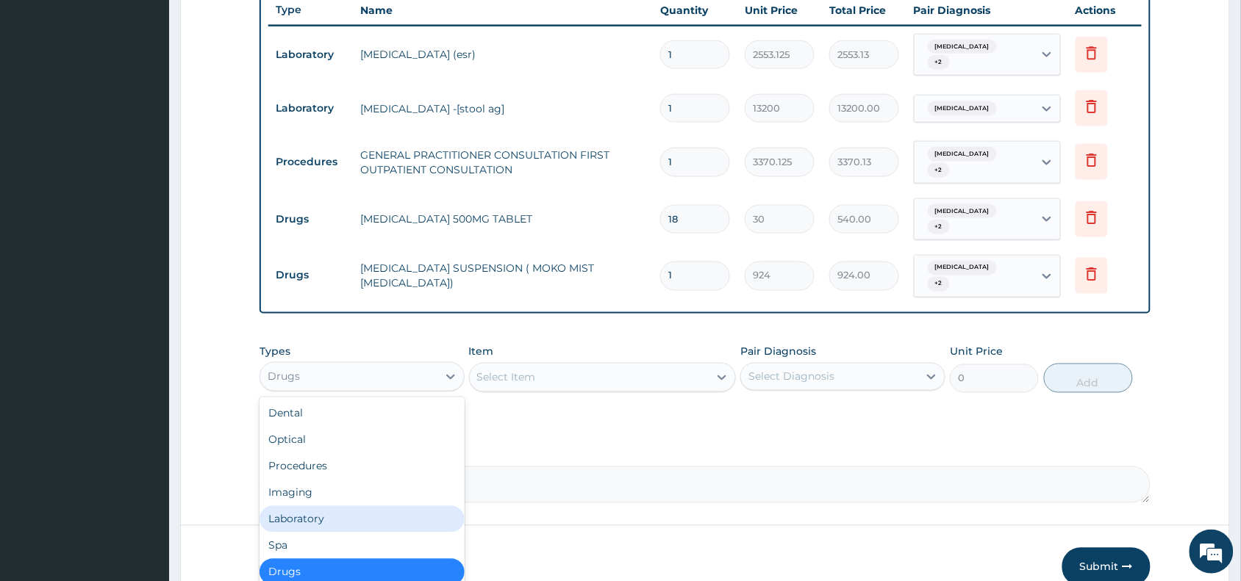
drag, startPoint x: 321, startPoint y: 493, endPoint x: 324, endPoint y: 475, distance: 17.9
click at [321, 506] on div "Laboratory" at bounding box center [361, 519] width 205 height 26
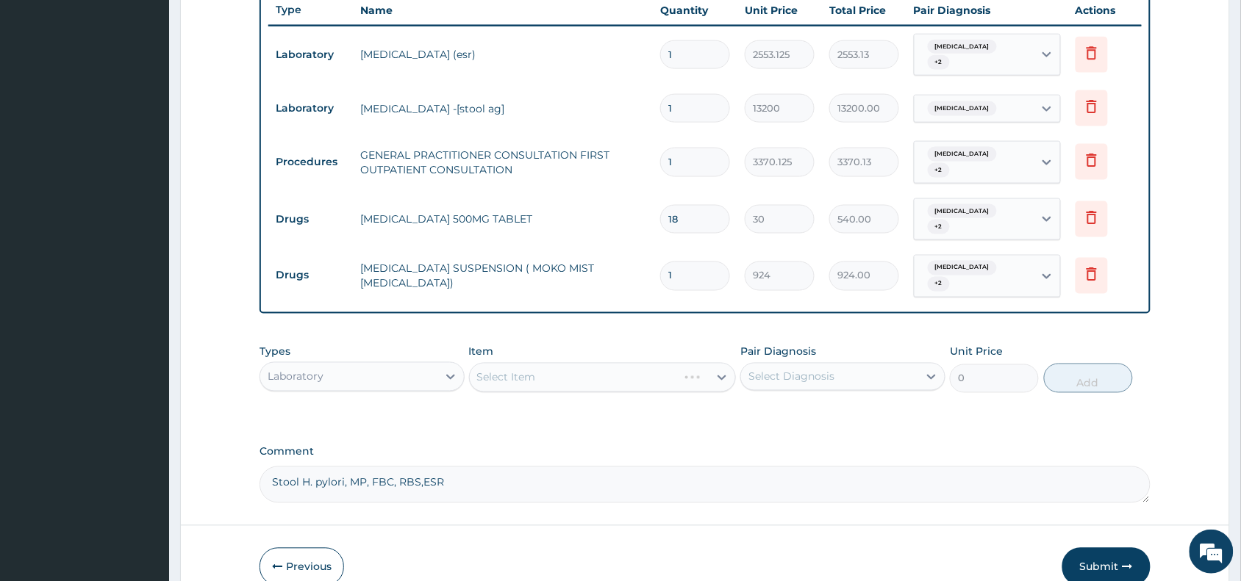
click at [518, 363] on div "Select Item" at bounding box center [603, 377] width 268 height 29
click at [520, 370] on div "Select Item" at bounding box center [506, 377] width 59 height 15
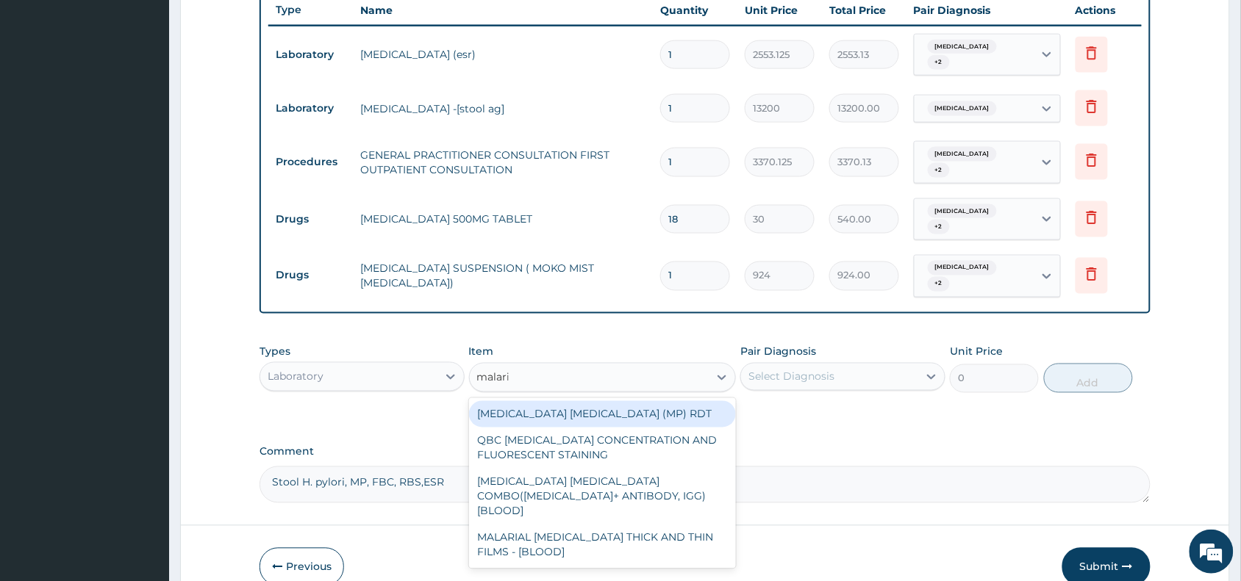
type input "malaria"
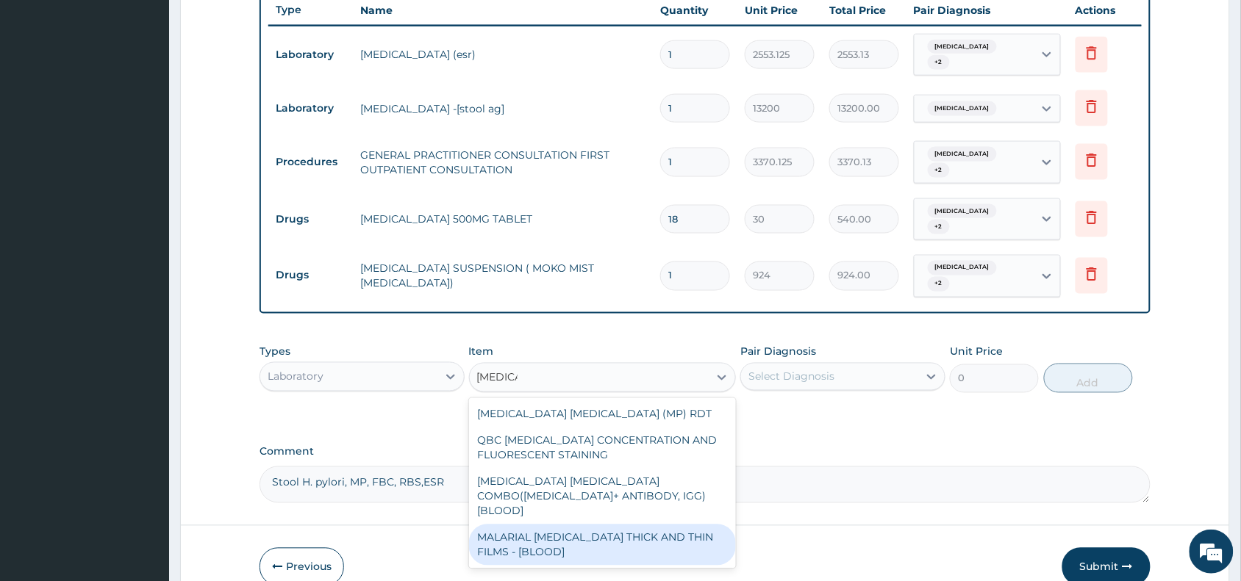
click at [600, 525] on div "MALARIAL PARASITE THICK AND THIN FILMS - [BLOOD]" at bounding box center [603, 545] width 268 height 41
type input "1531.875"
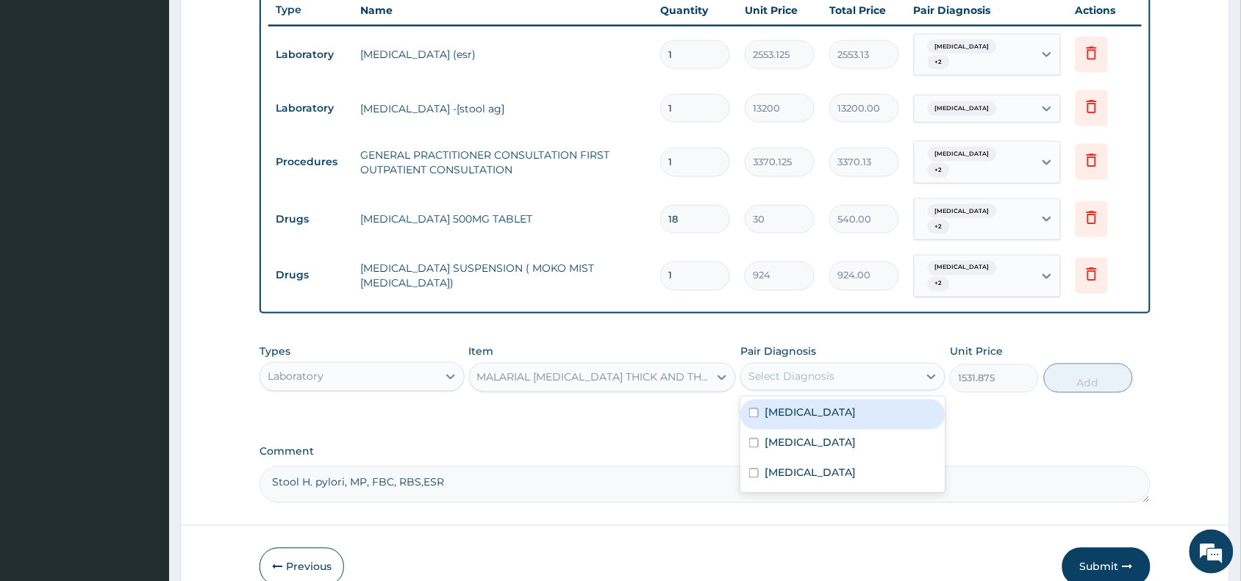
click at [844, 365] on div "Select Diagnosis" at bounding box center [829, 377] width 177 height 24
drag, startPoint x: 798, startPoint y: 390, endPoint x: 799, endPoint y: 413, distance: 22.8
click at [798, 400] on div "Gastritis" at bounding box center [842, 415] width 205 height 30
checkbox input "true"
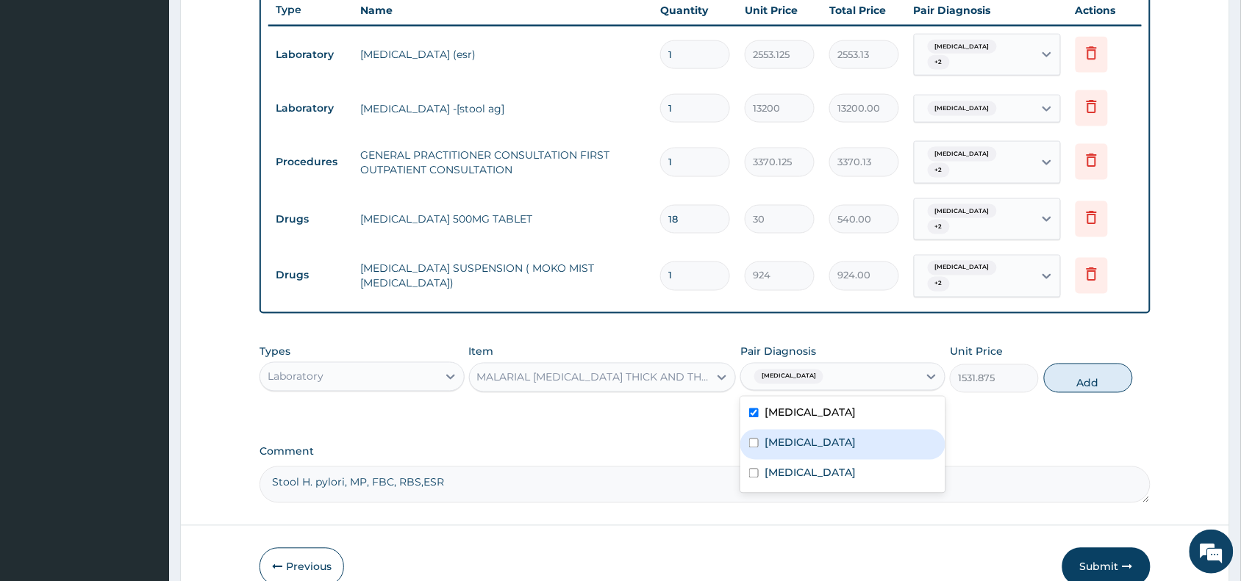
drag, startPoint x: 799, startPoint y: 413, endPoint x: 799, endPoint y: 438, distance: 25.0
click at [799, 436] on label "Peptic ulcer" at bounding box center [810, 443] width 91 height 15
checkbox input "true"
click at [799, 460] on div "Anemia" at bounding box center [842, 475] width 205 height 30
checkbox input "true"
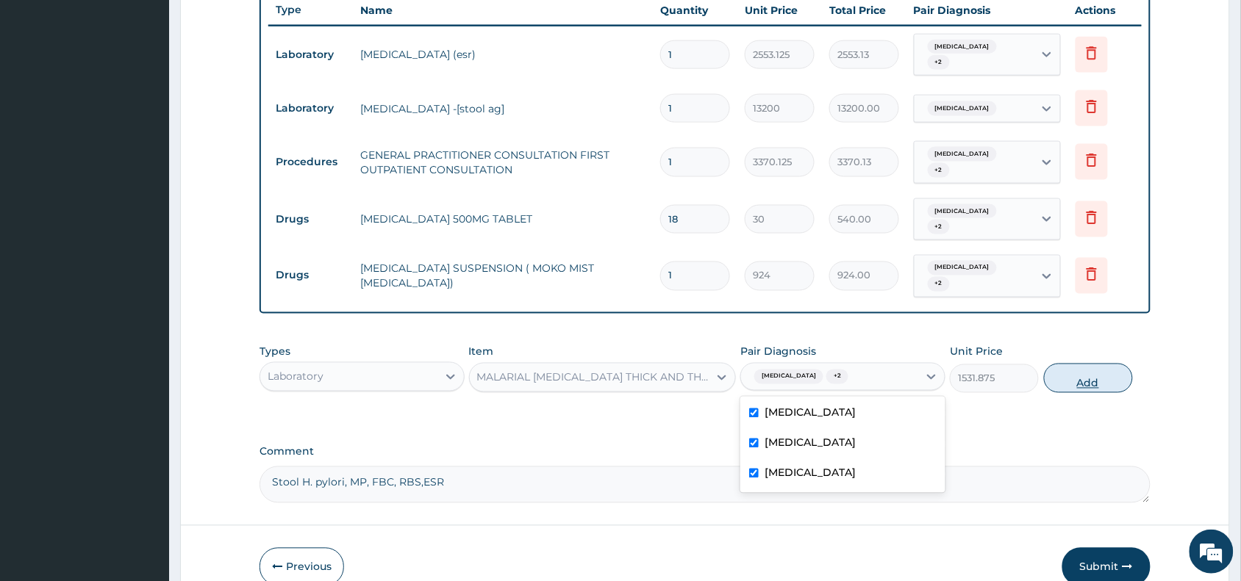
click at [1064, 364] on button "Add" at bounding box center [1088, 378] width 89 height 29
type input "0"
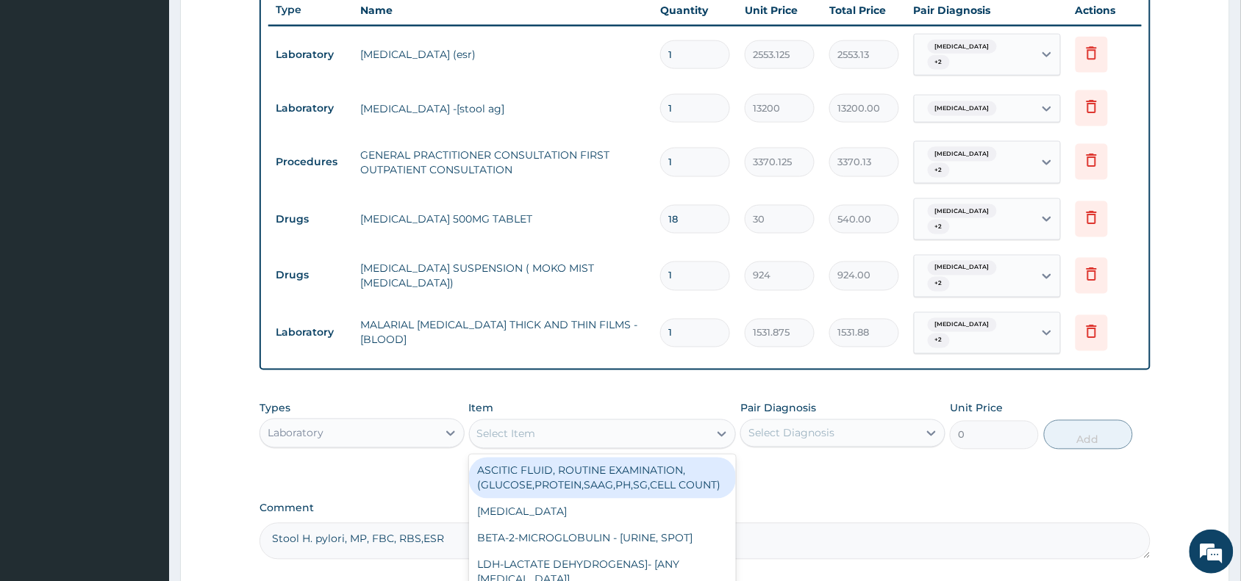
click at [539, 423] on div "Select Item" at bounding box center [590, 435] width 240 height 24
type input "comple"
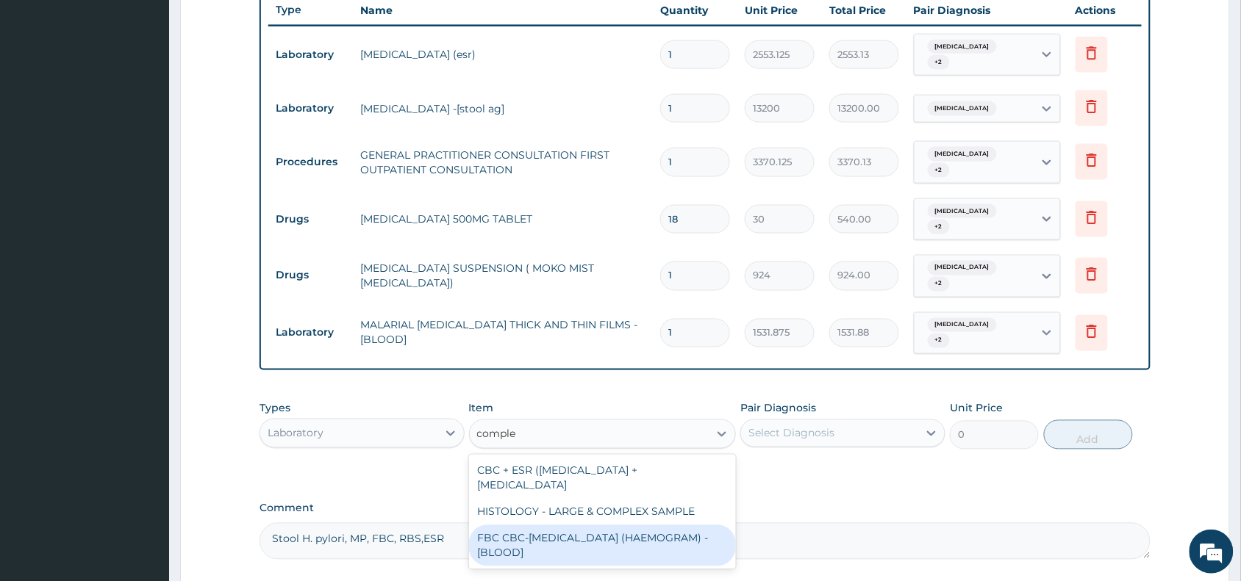
click at [570, 526] on div "FBC CBC-COMPLETE BLOOD COUNT (HAEMOGRAM) - [BLOOD]" at bounding box center [603, 546] width 268 height 41
type input "4085"
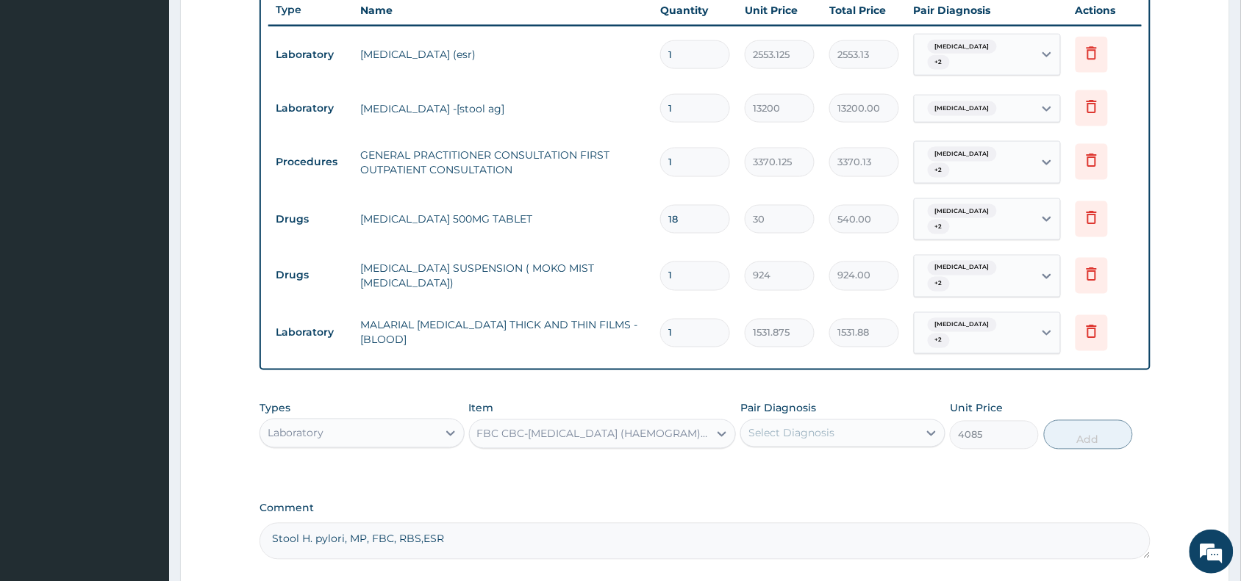
click at [844, 422] on div "Select Diagnosis" at bounding box center [829, 434] width 177 height 24
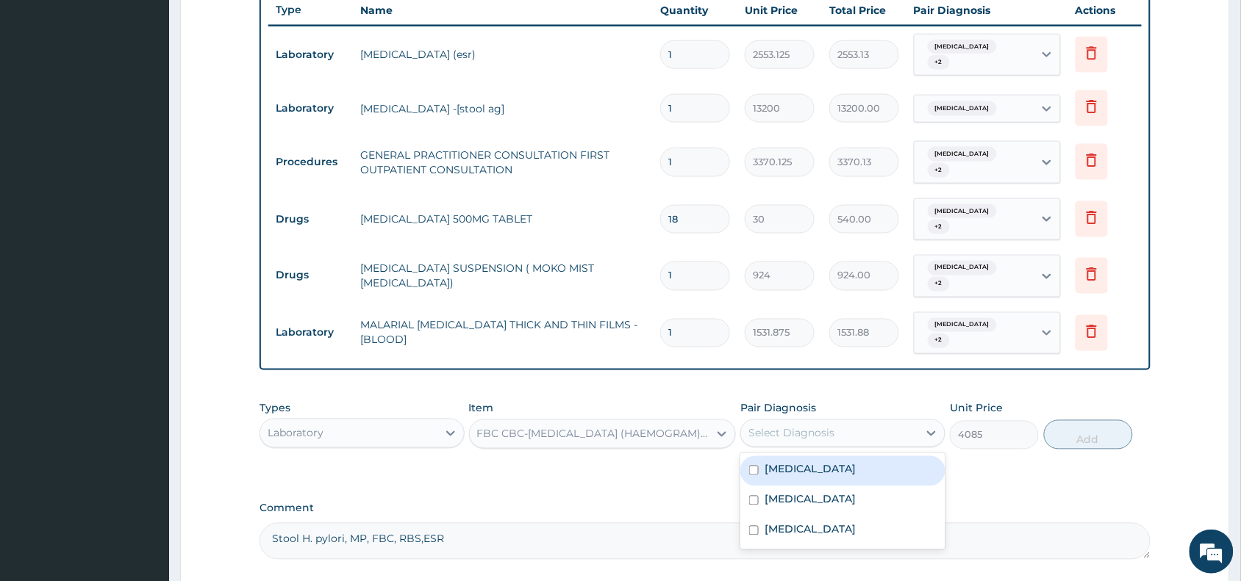
drag, startPoint x: 809, startPoint y: 441, endPoint x: 805, endPoint y: 474, distance: 33.4
click at [809, 457] on div "Gastritis" at bounding box center [842, 472] width 205 height 30
checkbox input "true"
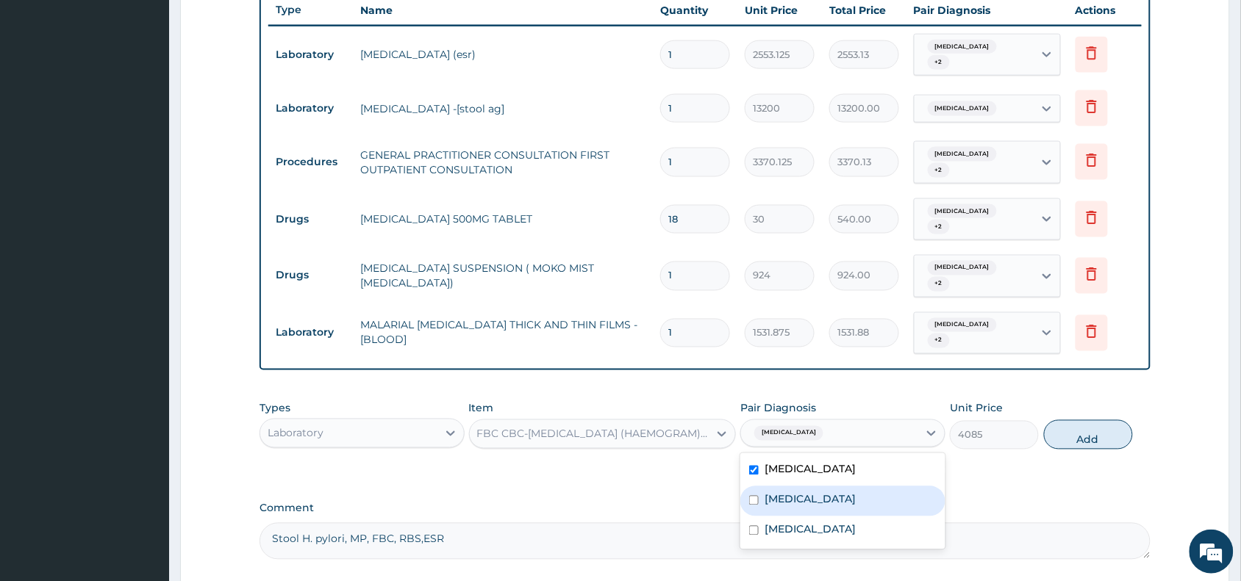
drag, startPoint x: 805, startPoint y: 474, endPoint x: 798, endPoint y: 495, distance: 21.9
click at [803, 493] on label "Peptic ulcer" at bounding box center [810, 500] width 91 height 15
checkbox input "true"
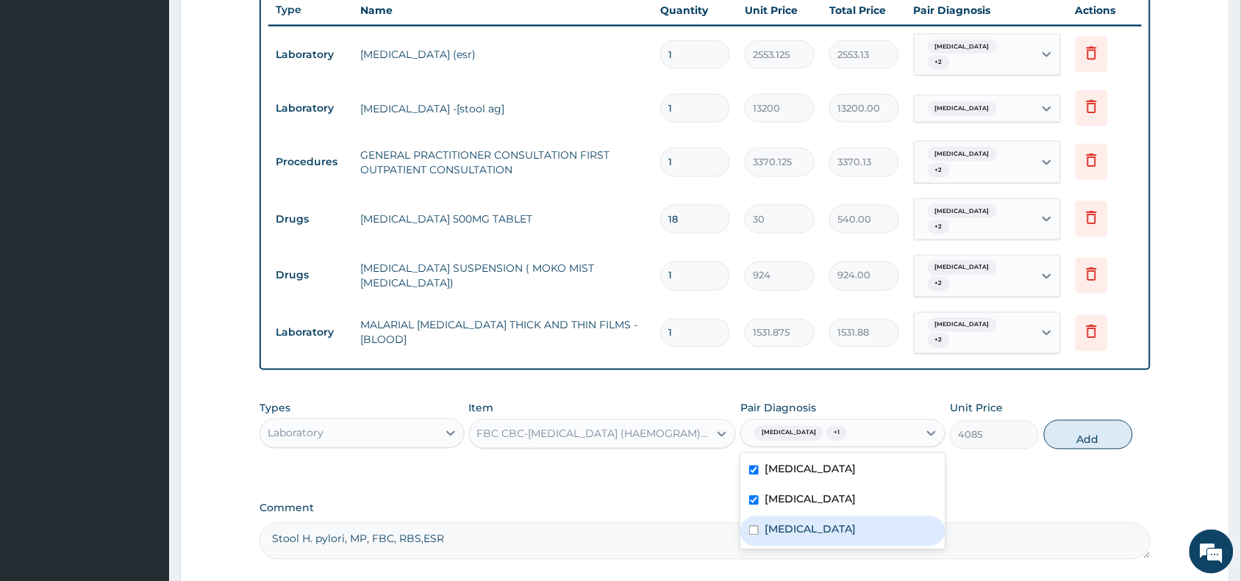
click at [798, 523] on label "Anemia" at bounding box center [810, 530] width 91 height 15
checkbox input "true"
drag, startPoint x: 1092, startPoint y: 398, endPoint x: 1236, endPoint y: 398, distance: 144.1
click at [1119, 420] on button "Add" at bounding box center [1088, 434] width 89 height 29
type input "0"
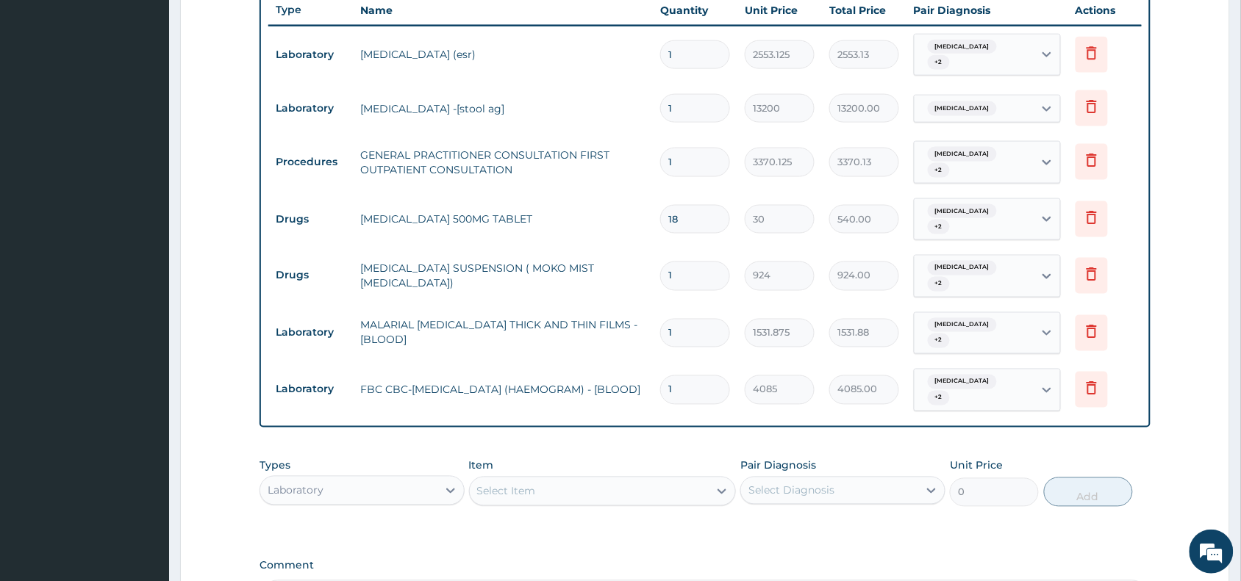
scroll to position [712, 0]
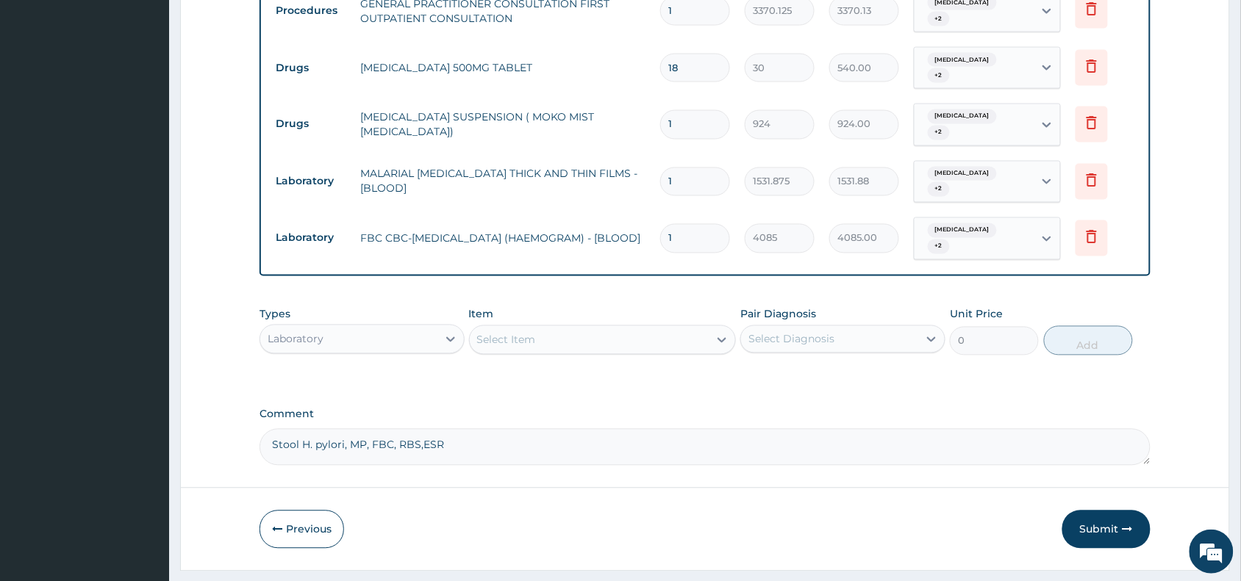
click at [546, 329] on div "Select Item" at bounding box center [590, 341] width 240 height 24
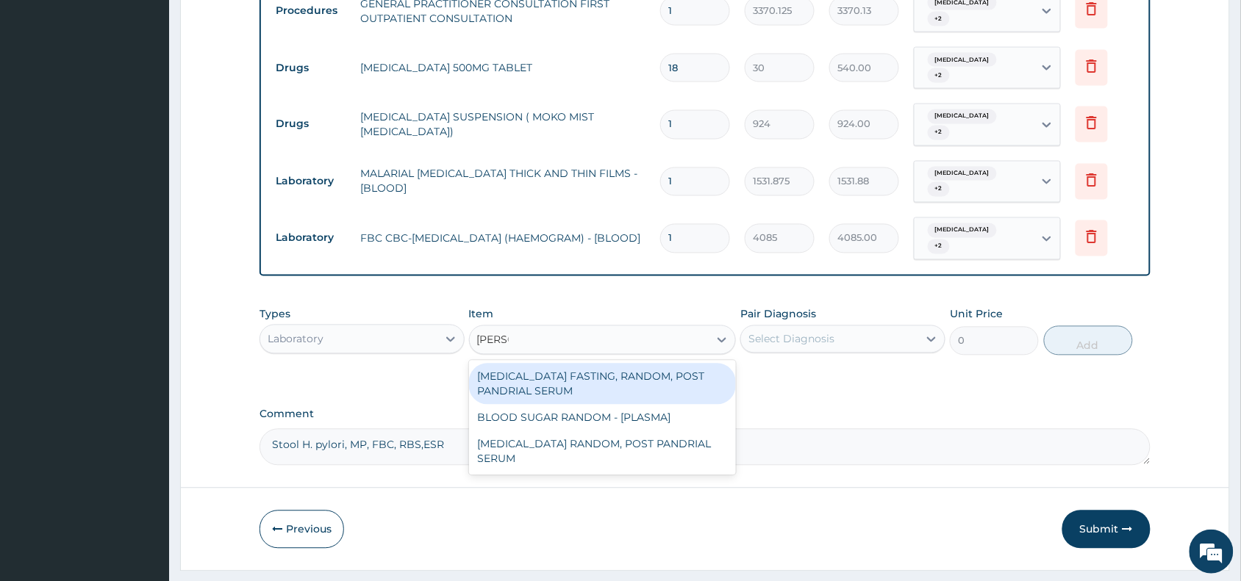
type input "random"
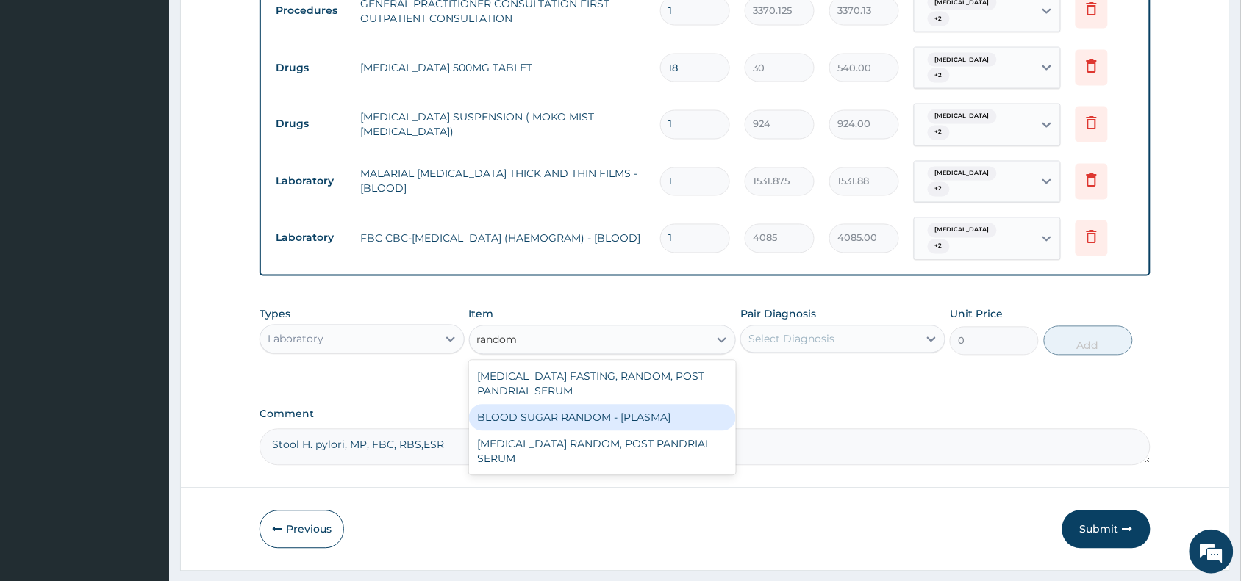
drag, startPoint x: 601, startPoint y: 382, endPoint x: 641, endPoint y: 373, distance: 41.5
click at [601, 405] on div "BLOOD SUGAR RANDOM - [PLASMA]" at bounding box center [603, 418] width 268 height 26
type input "1800"
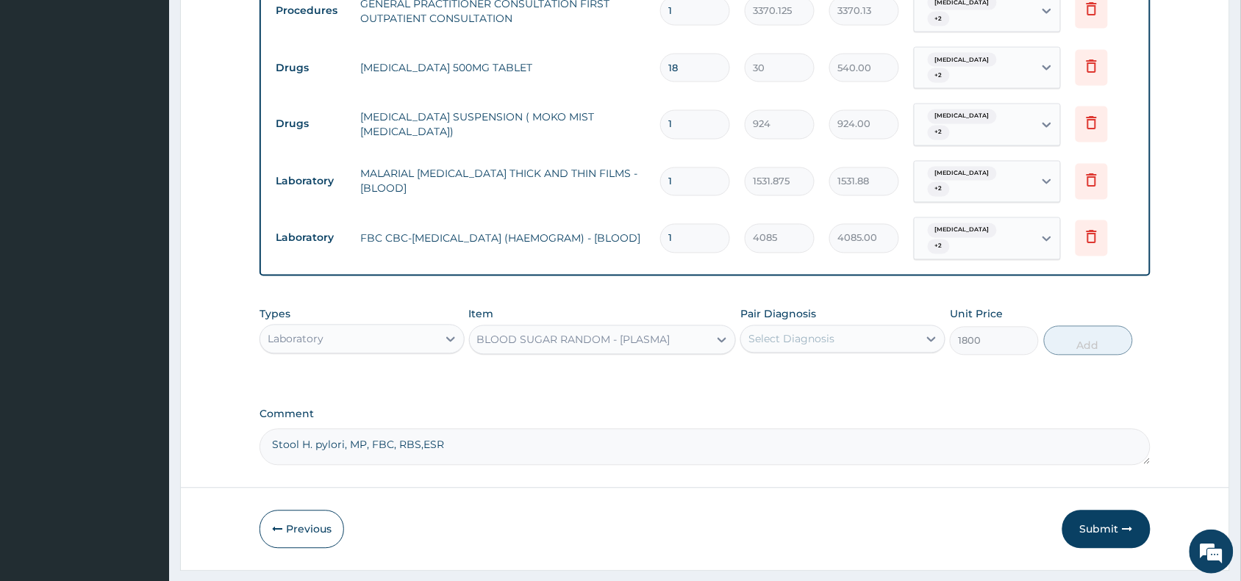
click at [814, 332] on div "Select Diagnosis" at bounding box center [791, 339] width 86 height 15
drag, startPoint x: 796, startPoint y: 331, endPoint x: 794, endPoint y: 362, distance: 31.7
click at [796, 368] on label "Gastritis" at bounding box center [810, 375] width 91 height 15
checkbox input "true"
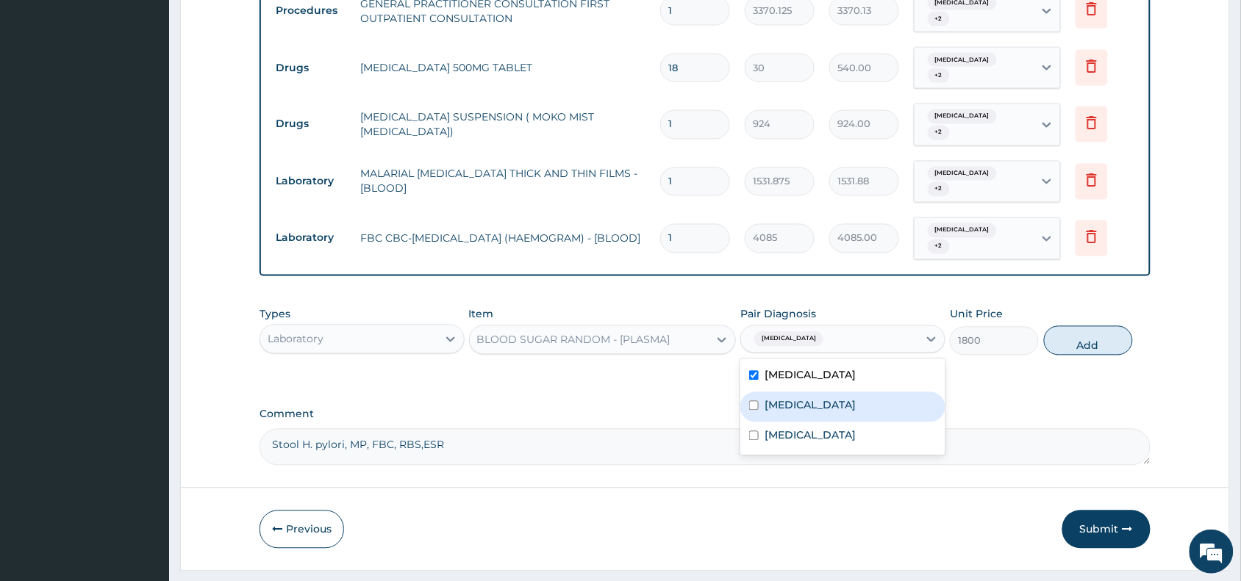
drag, startPoint x: 794, startPoint y: 366, endPoint x: 792, endPoint y: 393, distance: 27.2
click at [794, 398] on label "Peptic ulcer" at bounding box center [810, 405] width 91 height 15
checkbox input "true"
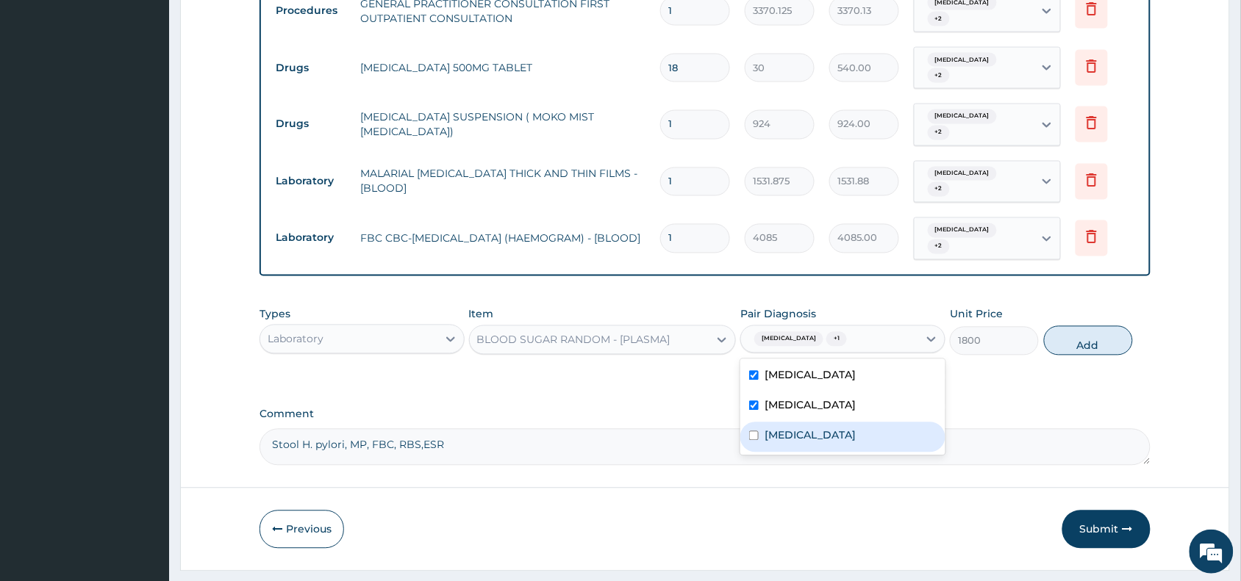
click at [790, 429] on label "Anemia" at bounding box center [810, 436] width 91 height 15
checkbox input "true"
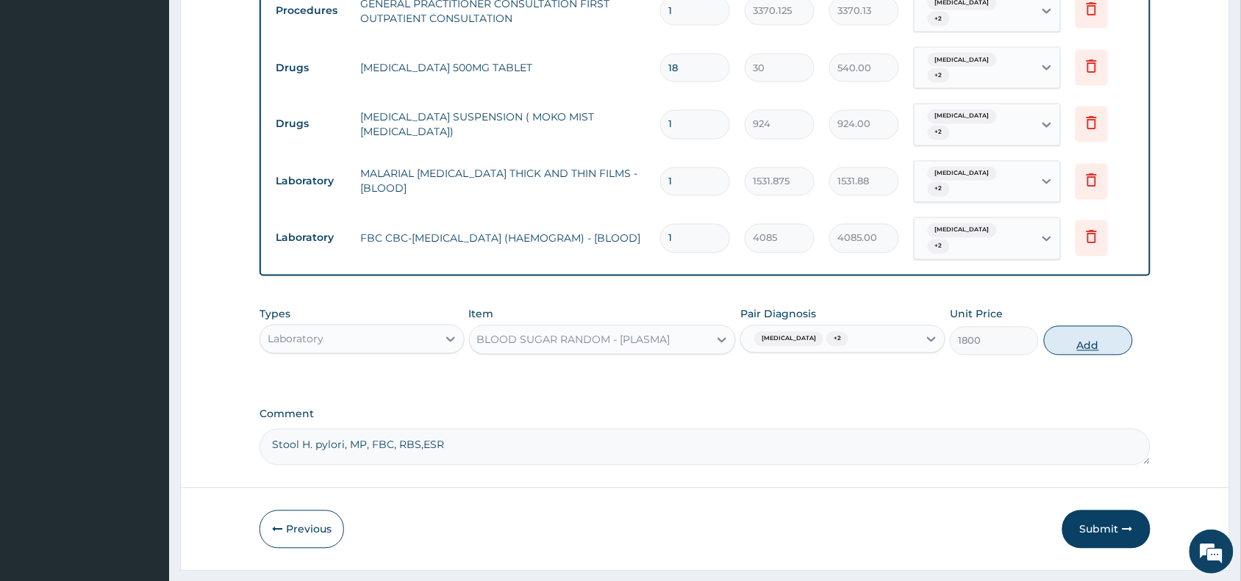
click at [1085, 326] on button "Add" at bounding box center [1088, 340] width 89 height 29
type input "0"
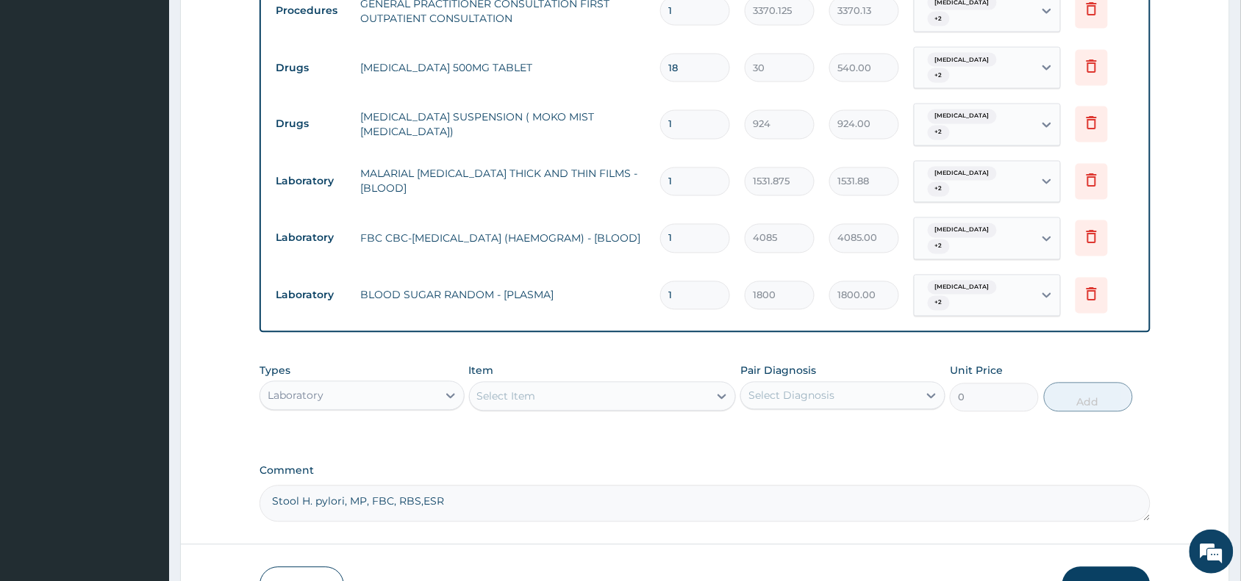
scroll to position [0, 0]
drag, startPoint x: 459, startPoint y: 451, endPoint x: 244, endPoint y: 456, distance: 215.4
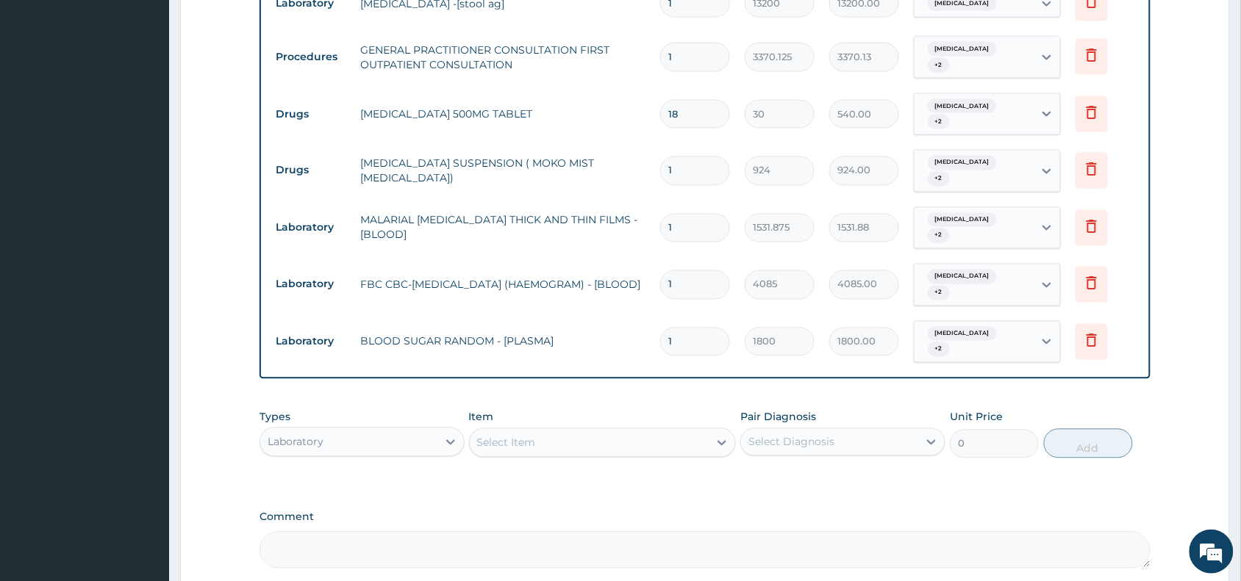
scroll to position [763, 0]
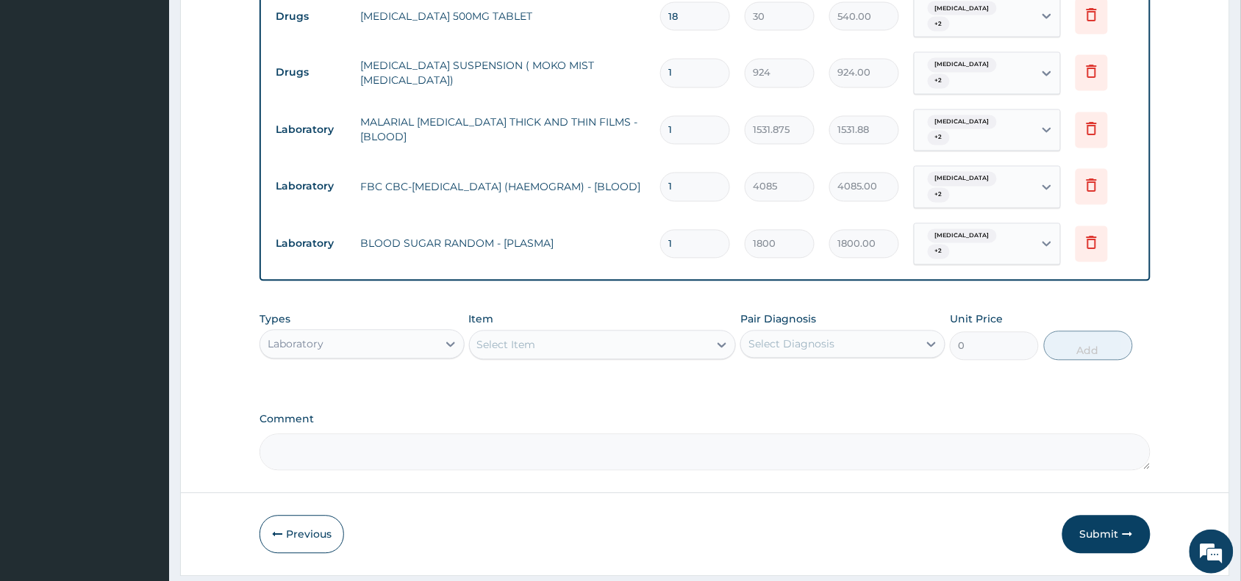
drag, startPoint x: 1098, startPoint y: 489, endPoint x: 1072, endPoint y: 480, distance: 27.2
click at [1096, 516] on button "Submit" at bounding box center [1106, 535] width 88 height 38
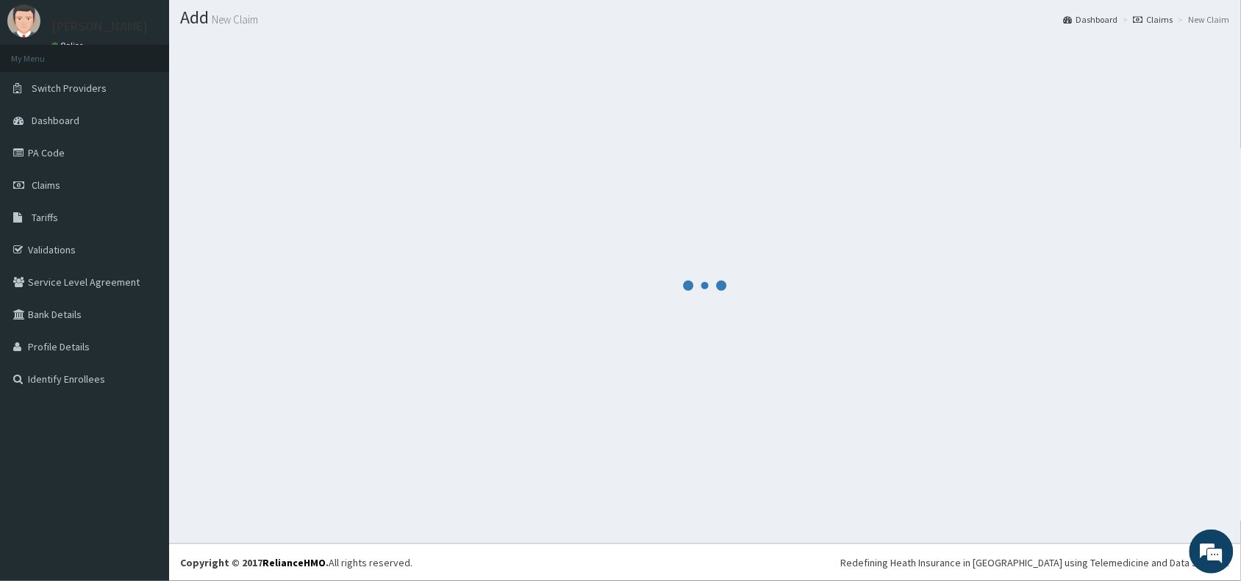
scroll to position [39, 0]
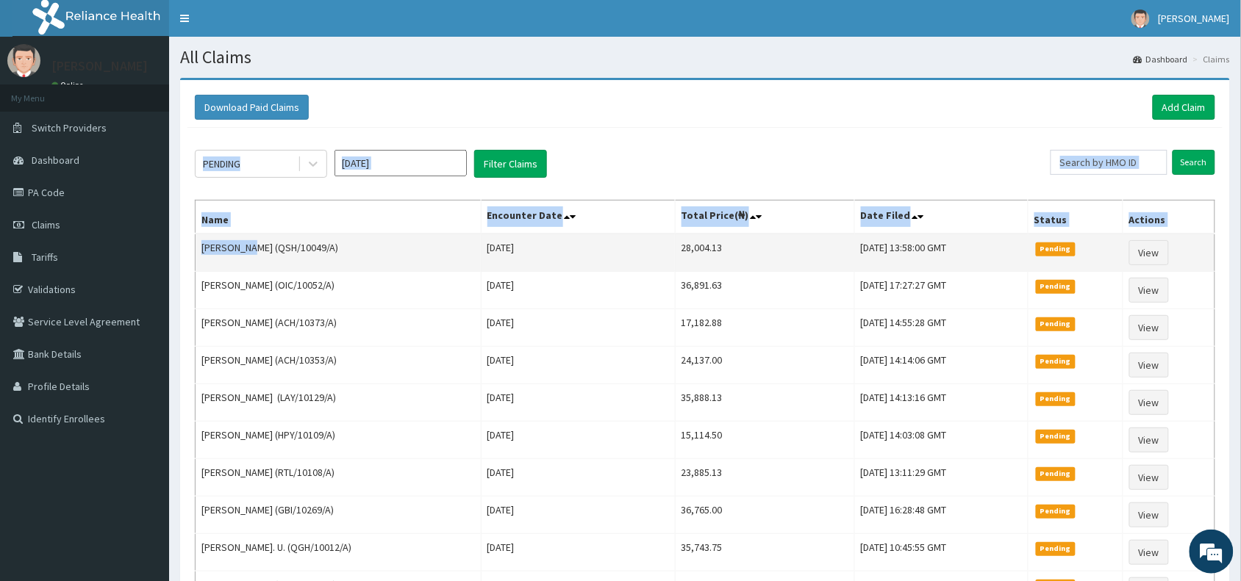
drag, startPoint x: 193, startPoint y: 254, endPoint x: 247, endPoint y: 251, distance: 53.7
click at [247, 251] on div "PENDING [DATE] Filter Claims Search Name Encounter Date Total Price(₦) Date Fil…" at bounding box center [704, 399] width 1035 height 543
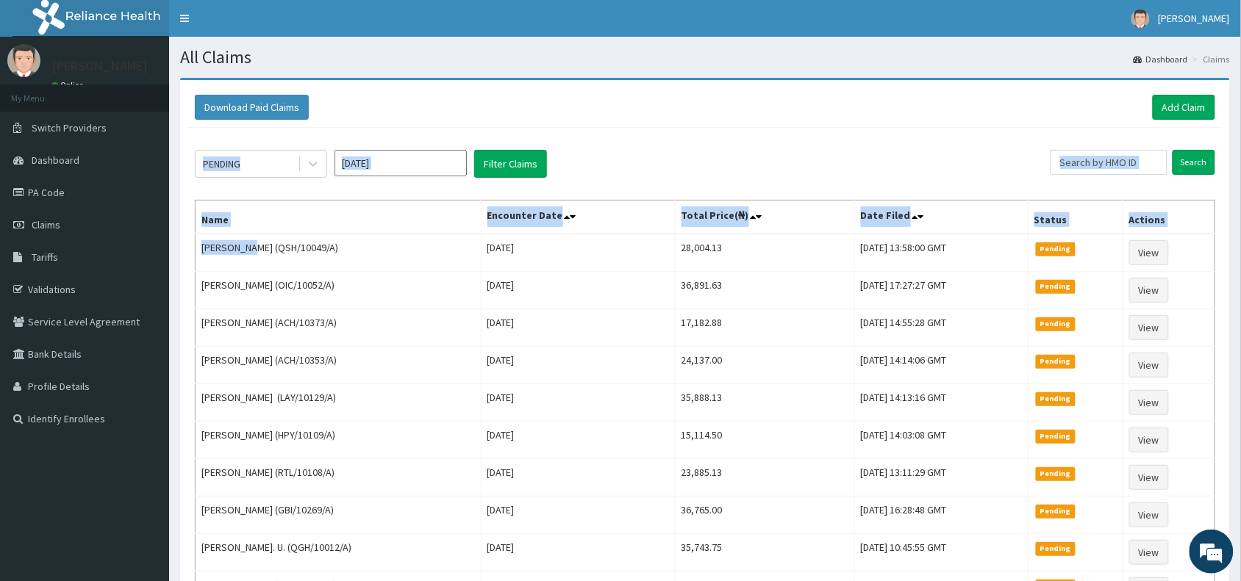
click at [287, 207] on th "Name" at bounding box center [339, 218] width 286 height 34
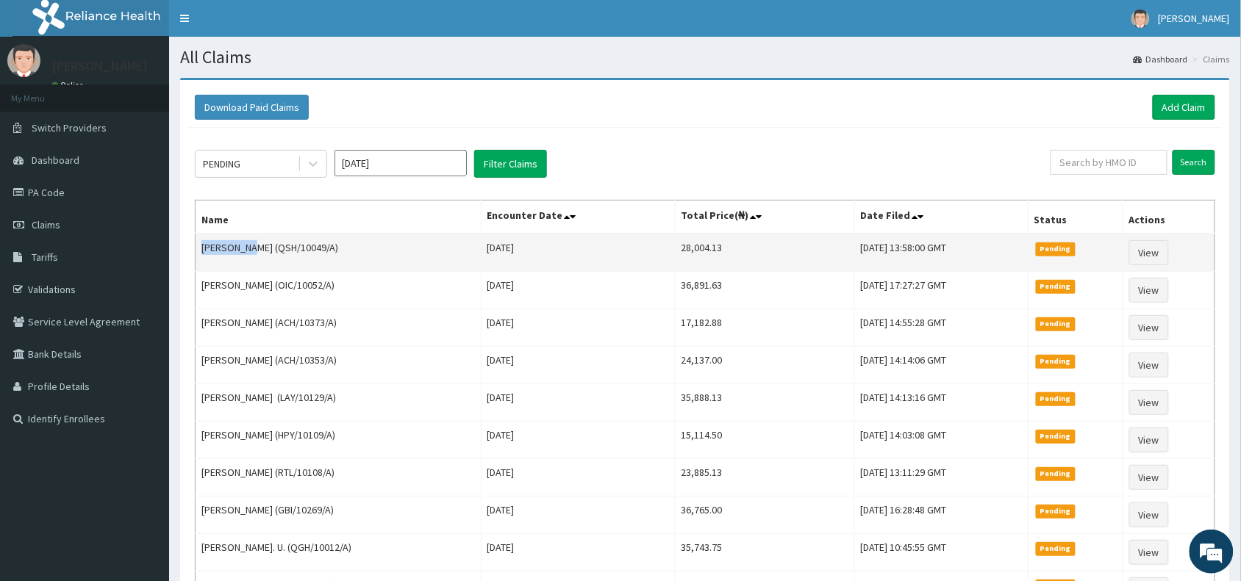
drag, startPoint x: 203, startPoint y: 252, endPoint x: 248, endPoint y: 243, distance: 45.7
click at [248, 243] on td "[PERSON_NAME] (QSH/10049/A)" at bounding box center [339, 253] width 286 height 38
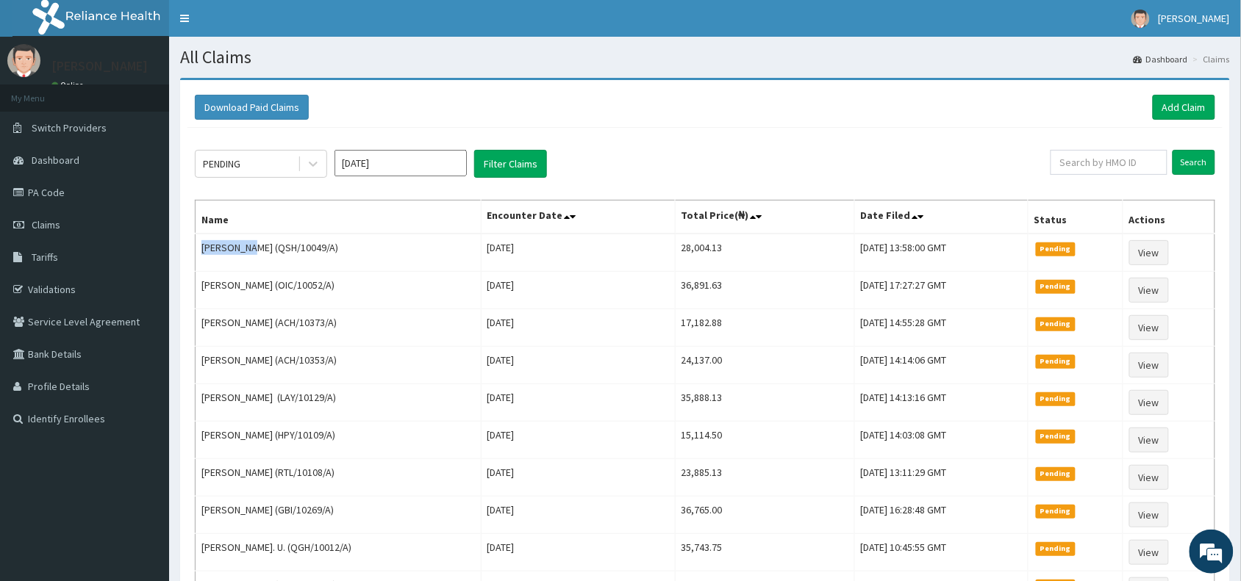
copy td "[PERSON_NAME]"
click at [1075, 160] on input "text" at bounding box center [1108, 162] width 117 height 25
paste input "2508523"
type input "2508523"
drag, startPoint x: 1115, startPoint y: 162, endPoint x: 1070, endPoint y: 160, distance: 44.9
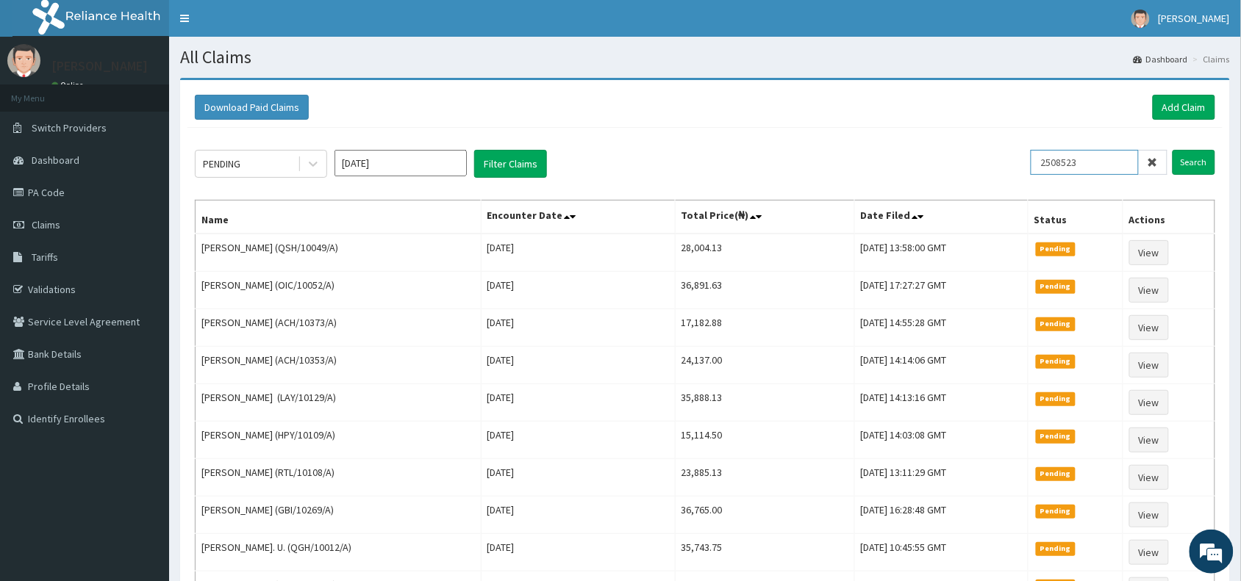
click at [1070, 160] on input "2508523" at bounding box center [1085, 162] width 108 height 25
click at [1176, 107] on link "Add Claim" at bounding box center [1184, 107] width 62 height 25
